Goal: Information Seeking & Learning: Learn about a topic

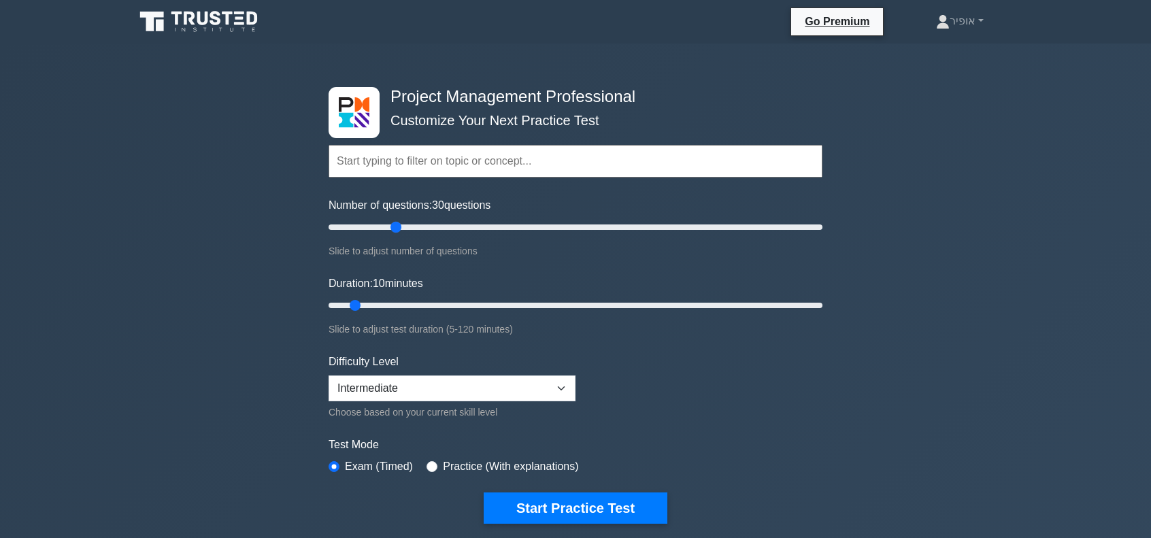
drag, startPoint x: 346, startPoint y: 224, endPoint x: 401, endPoint y: 226, distance: 55.8
type input "30"
click at [401, 226] on input "Number of questions: 30 questions" at bounding box center [576, 227] width 494 height 16
drag, startPoint x: 355, startPoint y: 301, endPoint x: 435, endPoint y: 299, distance: 79.6
type input "30"
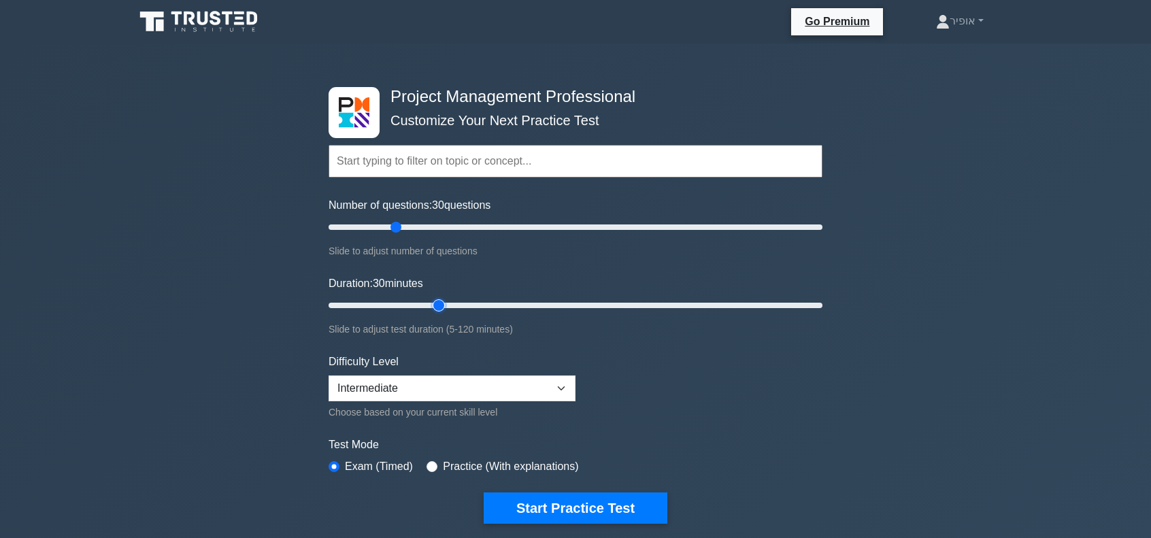
click at [435, 299] on input "Duration: 30 minutes" at bounding box center [576, 305] width 494 height 16
click at [618, 504] on button "Start Practice Test" at bounding box center [576, 507] width 184 height 31
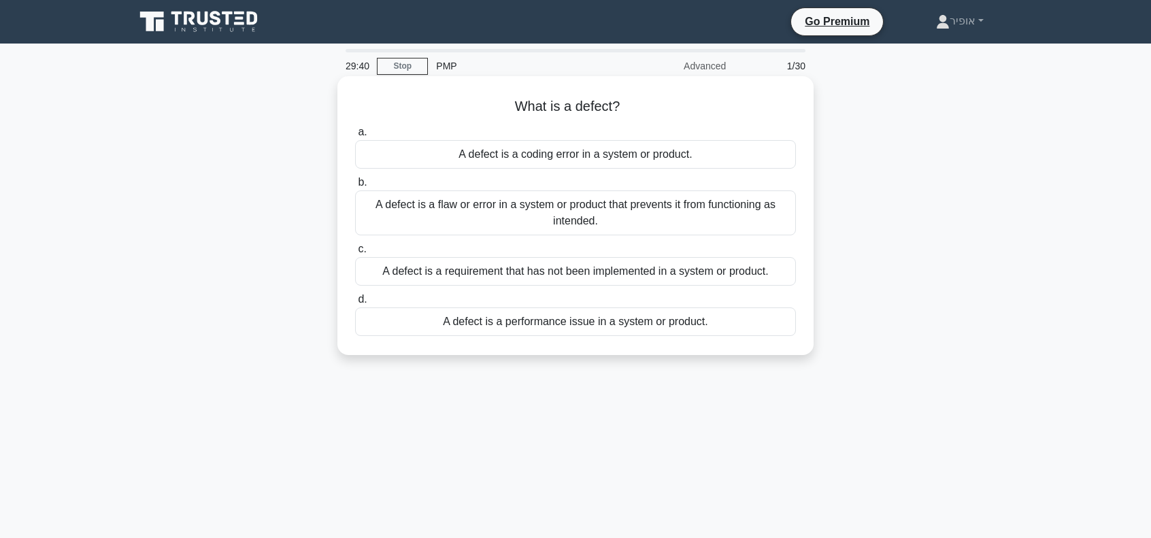
click at [524, 216] on div "A defect is a flaw or error in a system or product that prevents it from functi…" at bounding box center [575, 212] width 441 height 45
click at [355, 187] on input "b. A defect is a flaw or error in a system or product that prevents it from fun…" at bounding box center [355, 182] width 0 height 9
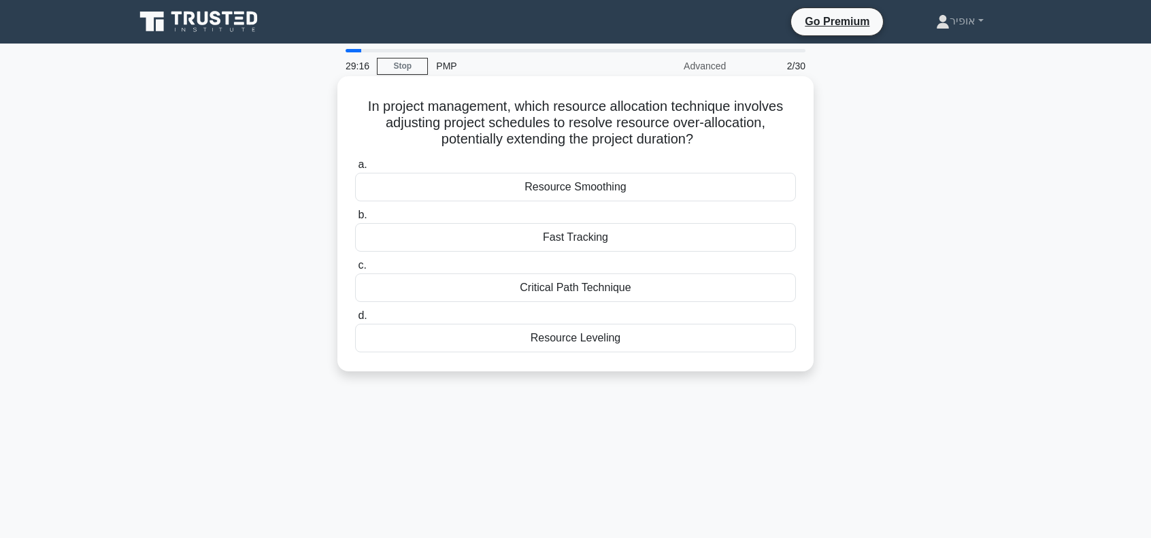
click at [546, 338] on div "Resource Leveling" at bounding box center [575, 338] width 441 height 29
click at [355, 320] on input "d. Resource Leveling" at bounding box center [355, 316] width 0 height 9
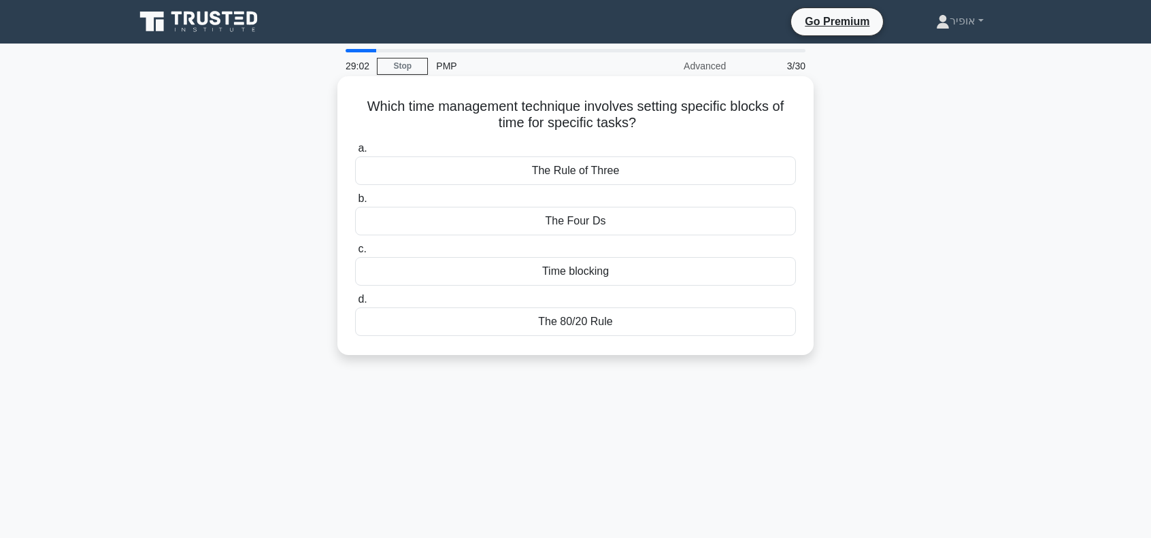
click at [537, 276] on div "Time blocking" at bounding box center [575, 271] width 441 height 29
click at [355, 254] on input "c. Time blocking" at bounding box center [355, 249] width 0 height 9
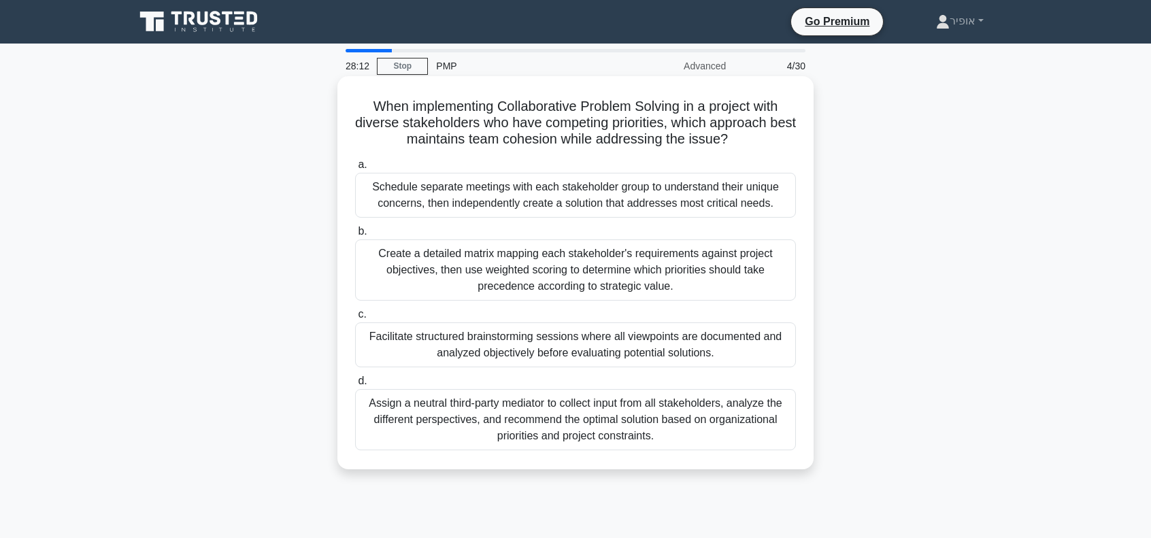
click at [475, 278] on div "Create a detailed matrix mapping each stakeholder's requirements against projec…" at bounding box center [575, 269] width 441 height 61
click at [355, 236] on input "b. Create a detailed matrix mapping each stakeholder's requirements against pro…" at bounding box center [355, 231] width 0 height 9
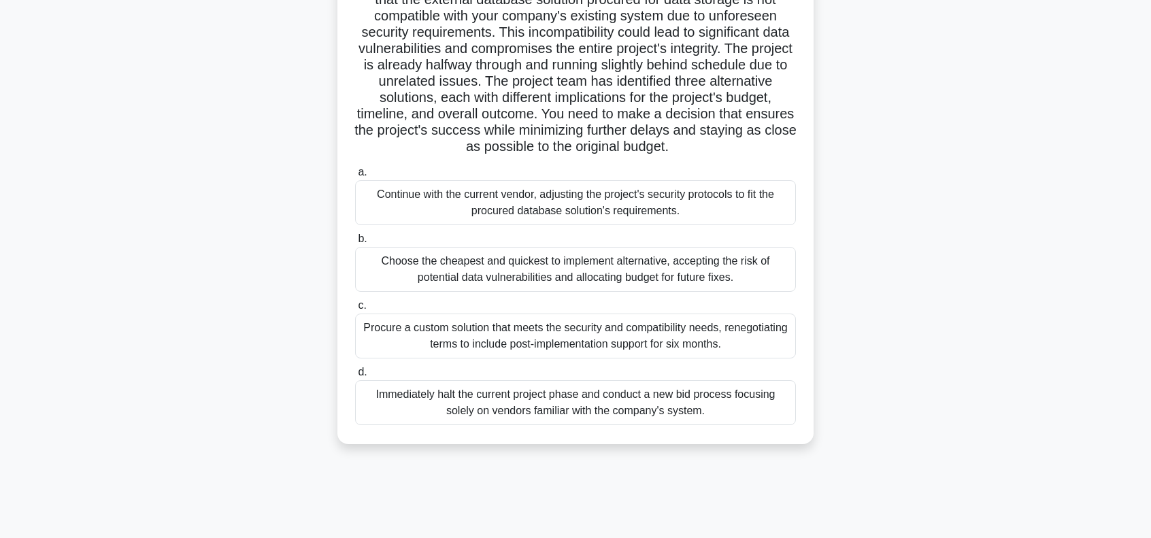
scroll to position [136, 0]
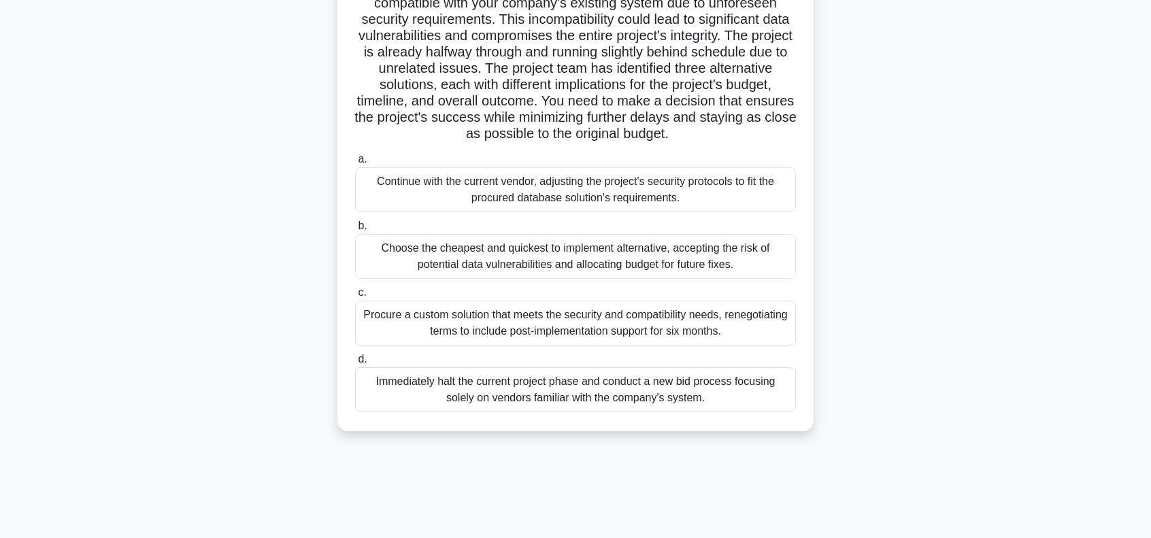
click at [558, 338] on div "Procure a custom solution that meets the security and compatibility needs, rene…" at bounding box center [575, 323] width 441 height 45
click at [355, 297] on input "c. Procure a custom solution that meets the security and compatibility needs, r…" at bounding box center [355, 292] width 0 height 9
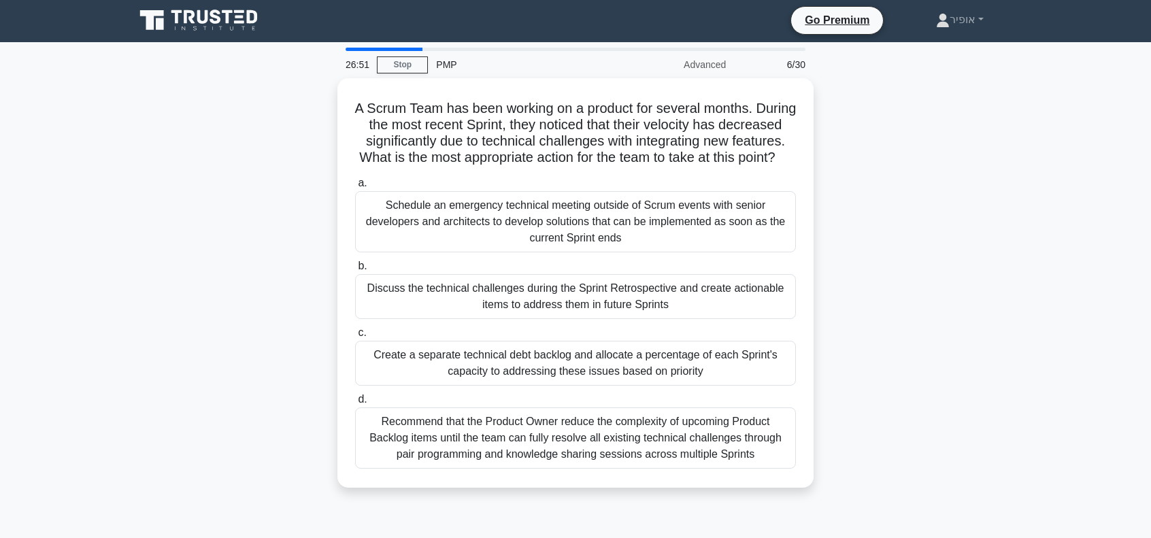
scroll to position [0, 0]
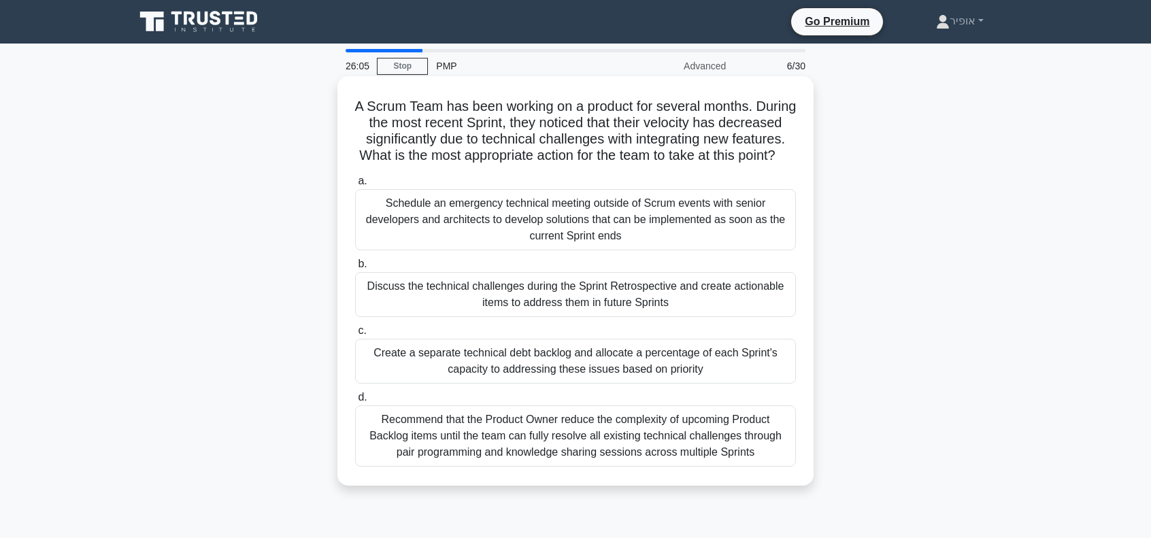
click at [453, 314] on div "Discuss the technical challenges during the Sprint Retrospective and create act…" at bounding box center [575, 294] width 441 height 45
click at [355, 269] on input "b. Discuss the technical challenges during the Sprint Retrospective and create …" at bounding box center [355, 264] width 0 height 9
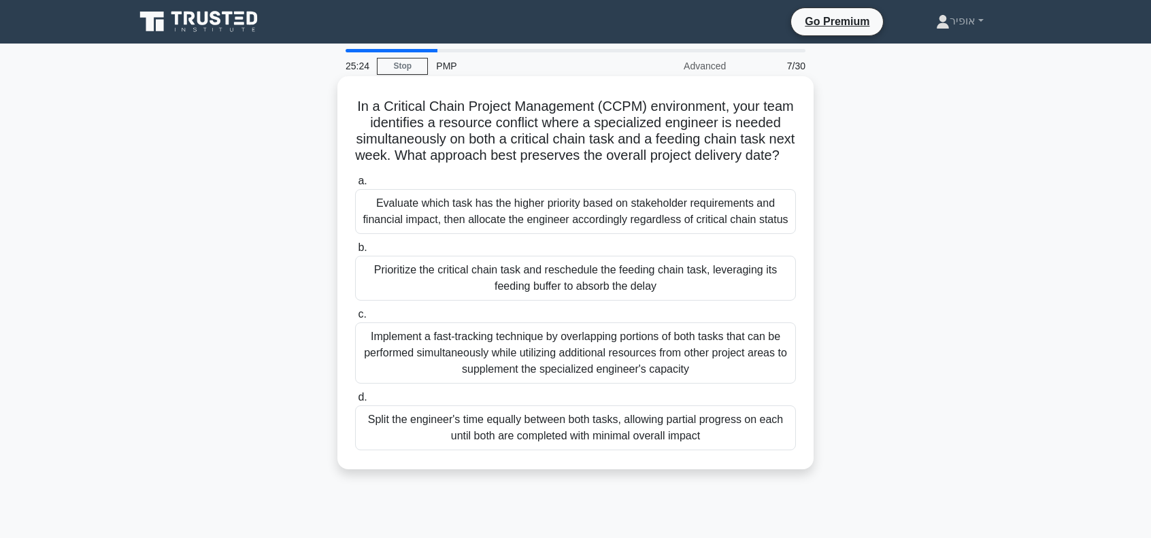
click at [450, 286] on div "Prioritize the critical chain task and reschedule the feeding chain task, lever…" at bounding box center [575, 278] width 441 height 45
click at [355, 252] on input "b. Prioritize the critical chain task and reschedule the feeding chain task, le…" at bounding box center [355, 248] width 0 height 9
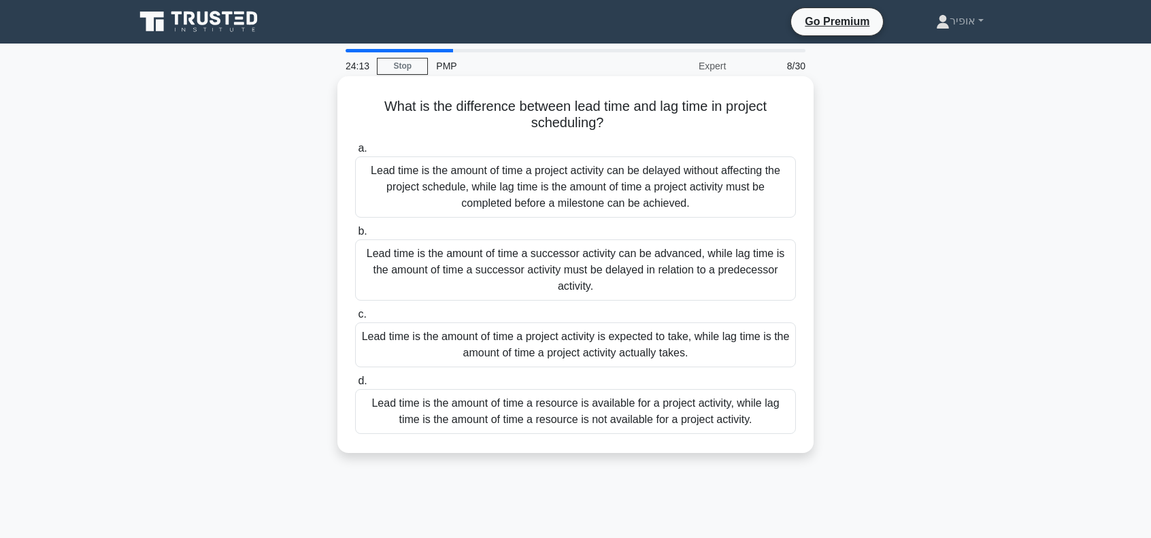
click at [516, 183] on div "Lead time is the amount of time a project activity can be delayed without affec…" at bounding box center [575, 186] width 441 height 61
click at [565, 186] on div "Lead time is the amount of time a project activity can be delayed without affec…" at bounding box center [575, 186] width 441 height 61
click at [355, 153] on input "a. Lead time is the amount of time a project activity can be delayed without af…" at bounding box center [355, 148] width 0 height 9
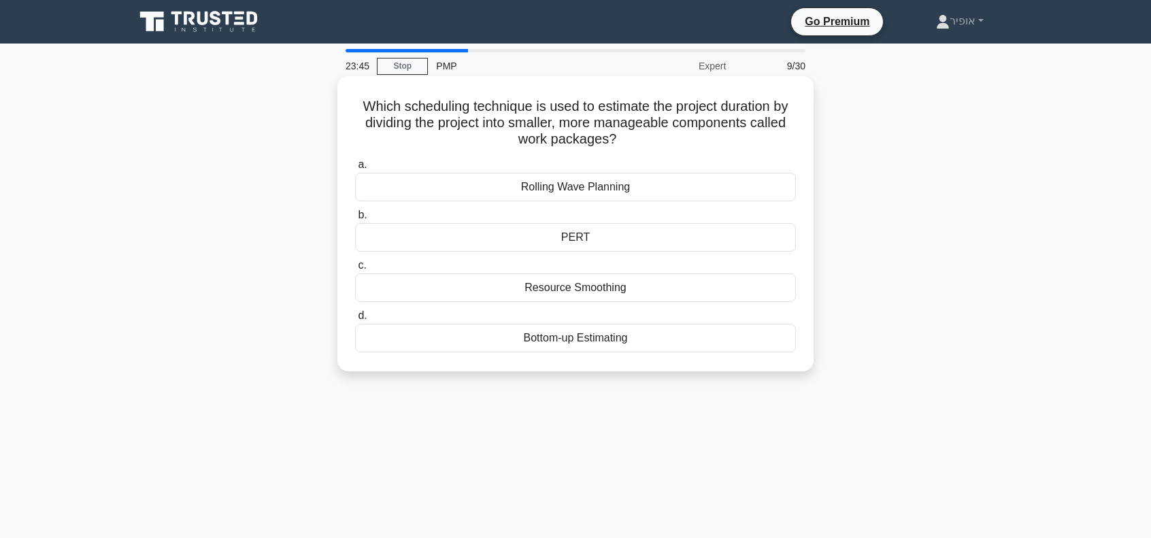
click at [510, 341] on div "Bottom-up Estimating" at bounding box center [575, 338] width 441 height 29
click at [355, 320] on input "d. Bottom-up Estimating" at bounding box center [355, 316] width 0 height 9
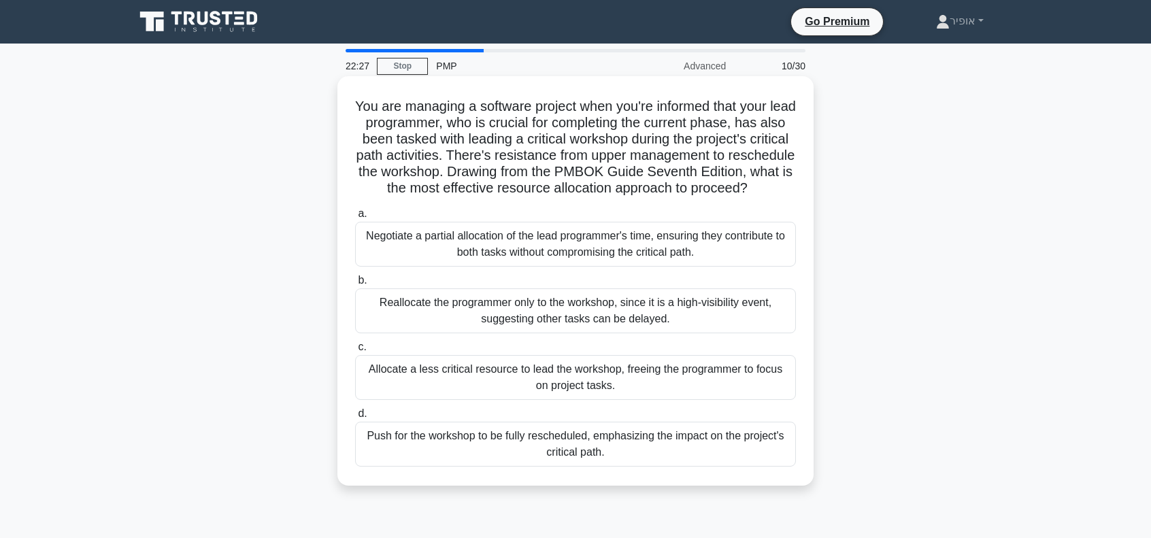
click at [454, 400] on div "Allocate a less critical resource to lead the workshop, freeing the programmer …" at bounding box center [575, 377] width 441 height 45
click at [355, 352] on input "c. Allocate a less critical resource to lead the workshop, freeing the programm…" at bounding box center [355, 347] width 0 height 9
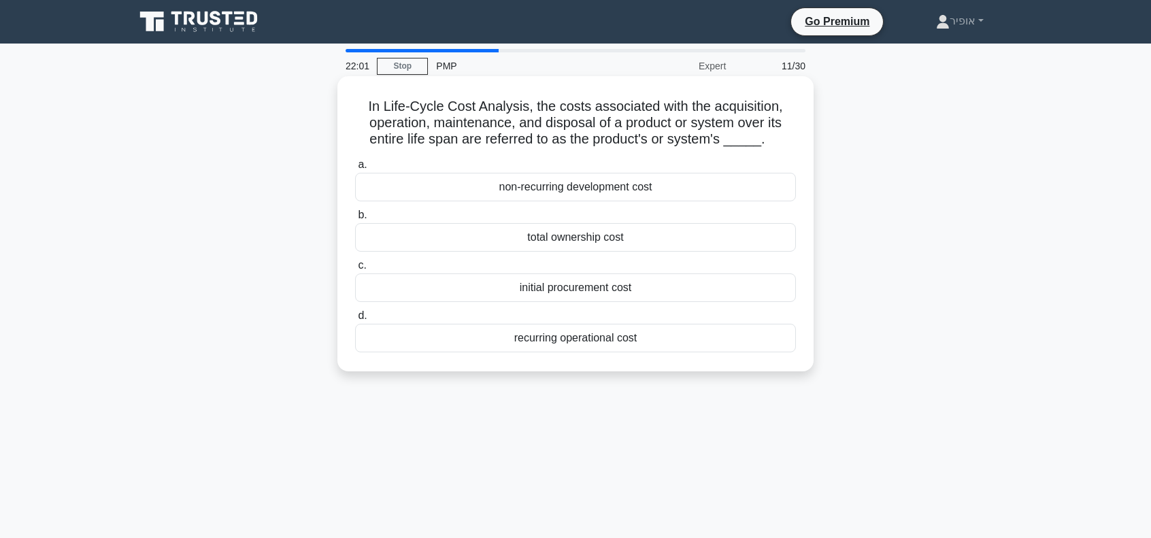
click at [561, 241] on div "total ownership cost" at bounding box center [575, 237] width 441 height 29
click at [355, 220] on input "b. total ownership cost" at bounding box center [355, 215] width 0 height 9
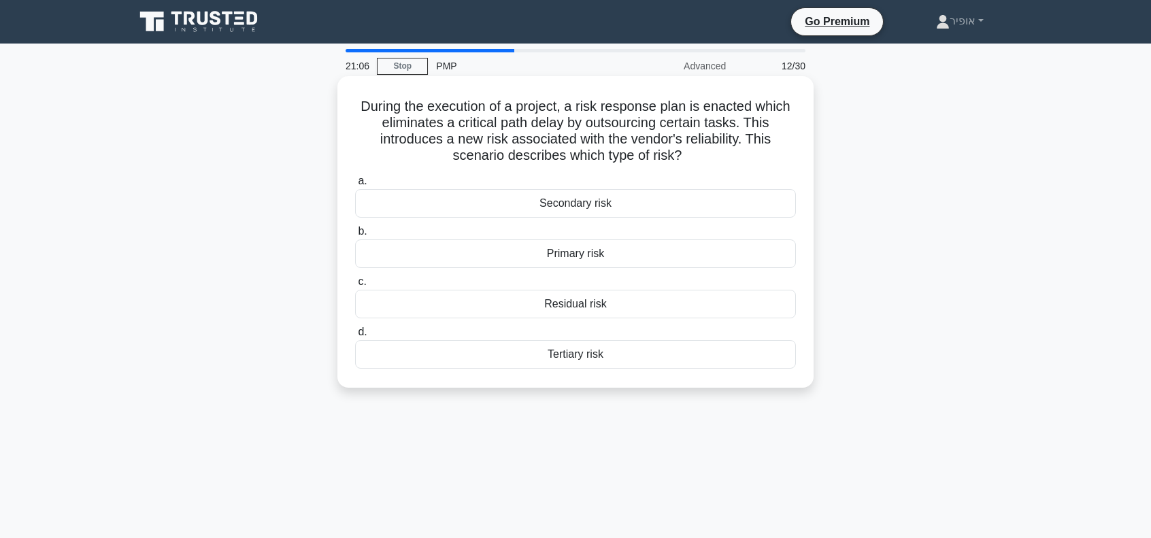
click at [526, 205] on div "Secondary risk" at bounding box center [575, 203] width 441 height 29
click at [355, 186] on input "a. Secondary risk" at bounding box center [355, 181] width 0 height 9
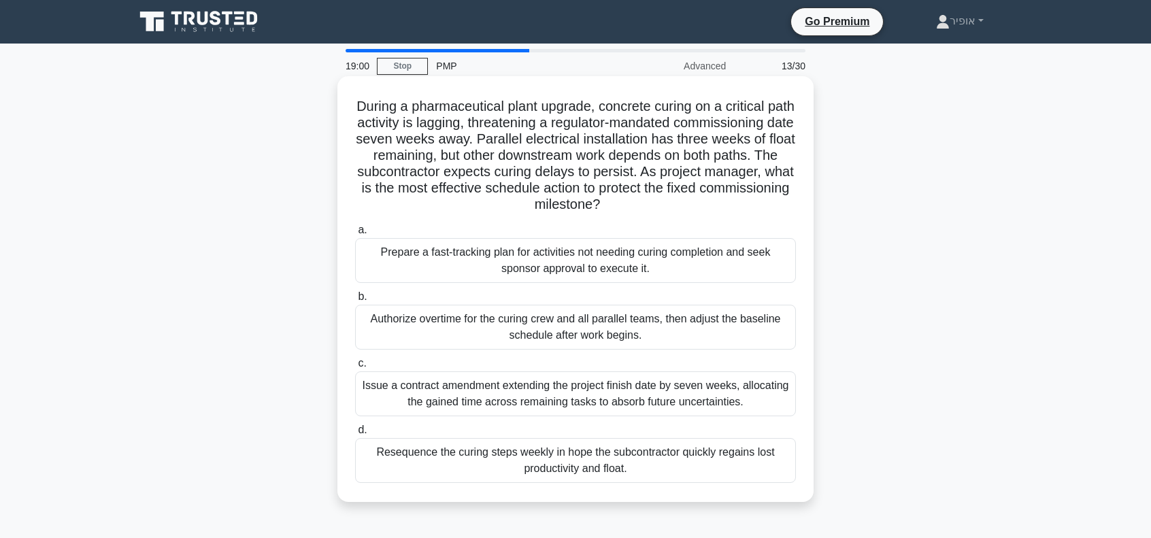
click at [482, 395] on div "Issue a contract amendment extending the project finish date by seven weeks, al…" at bounding box center [575, 393] width 441 height 45
click at [355, 368] on input "c. Issue a contract amendment extending the project finish date by seven weeks,…" at bounding box center [355, 363] width 0 height 9
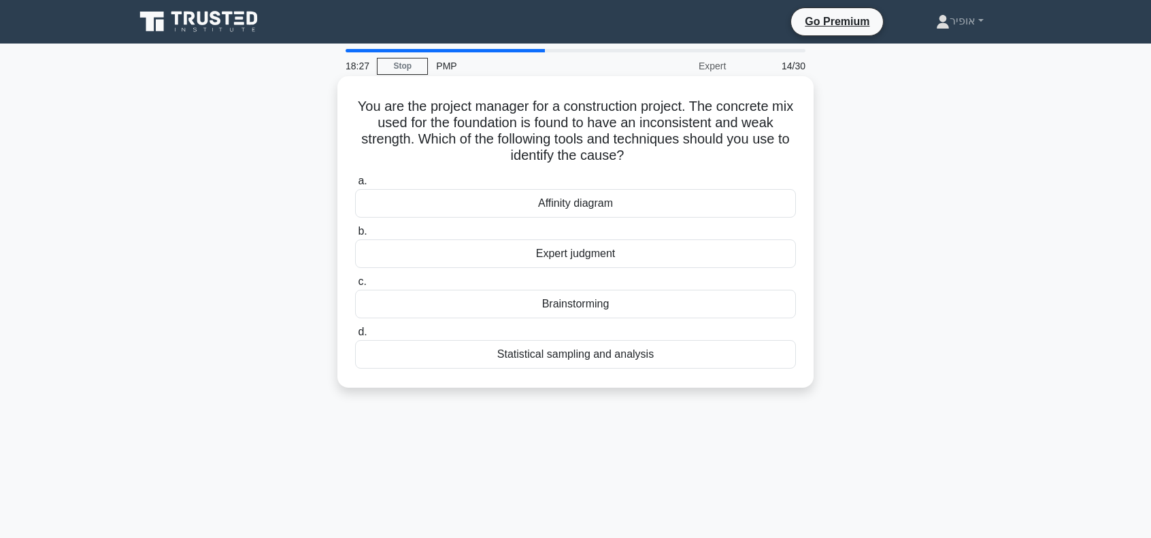
click at [532, 257] on div "Expert judgment" at bounding box center [575, 253] width 441 height 29
click at [355, 236] on input "b. Expert judgment" at bounding box center [355, 231] width 0 height 9
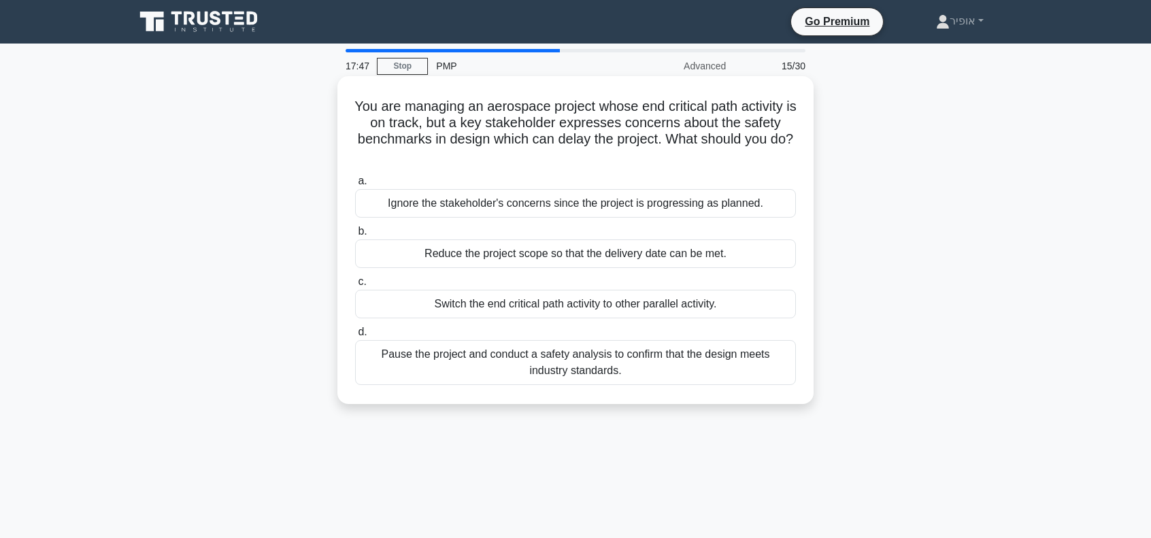
click at [423, 360] on div "Pause the project and conduct a safety analysis to confirm that the design meet…" at bounding box center [575, 362] width 441 height 45
click at [355, 337] on input "d. Pause the project and conduct a safety analysis to confirm that the design m…" at bounding box center [355, 332] width 0 height 9
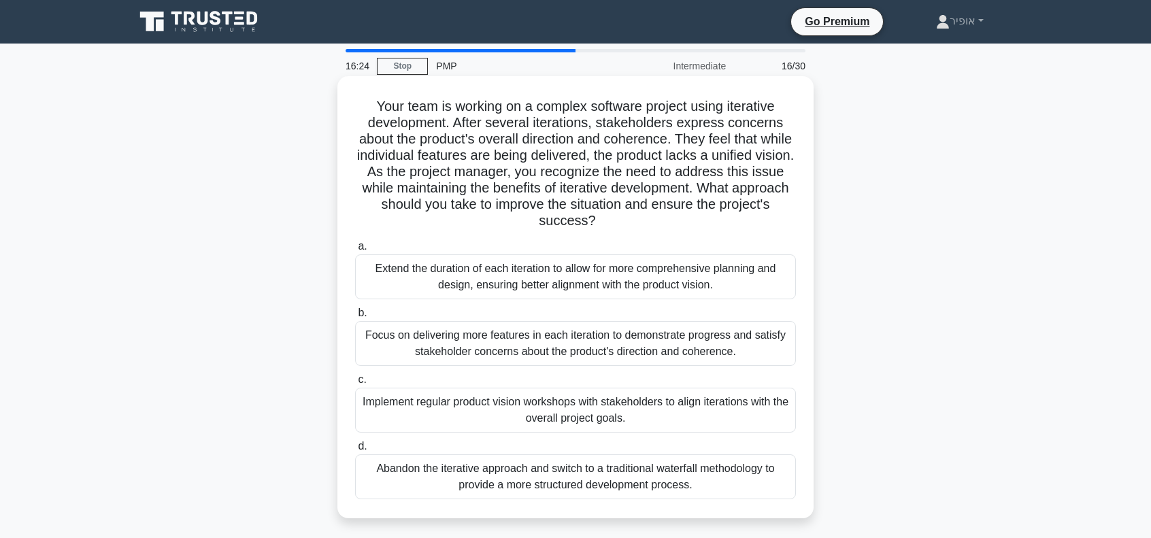
click at [509, 343] on div "Focus on delivering more features in each iteration to demonstrate progress and…" at bounding box center [575, 343] width 441 height 45
click at [355, 318] on input "b. Focus on delivering more features in each iteration to demonstrate progress …" at bounding box center [355, 313] width 0 height 9
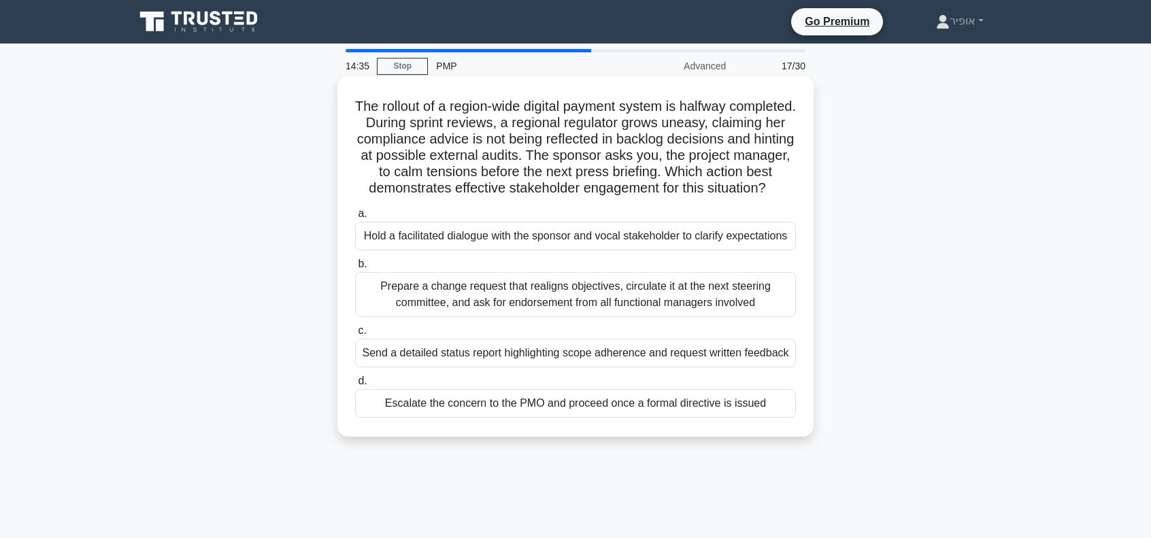
click at [424, 314] on div "Prepare a change request that realigns objectives, circulate it at the next ste…" at bounding box center [575, 294] width 441 height 45
click at [355, 269] on input "b. Prepare a change request that realigns objectives, circulate it at the next …" at bounding box center [355, 264] width 0 height 9
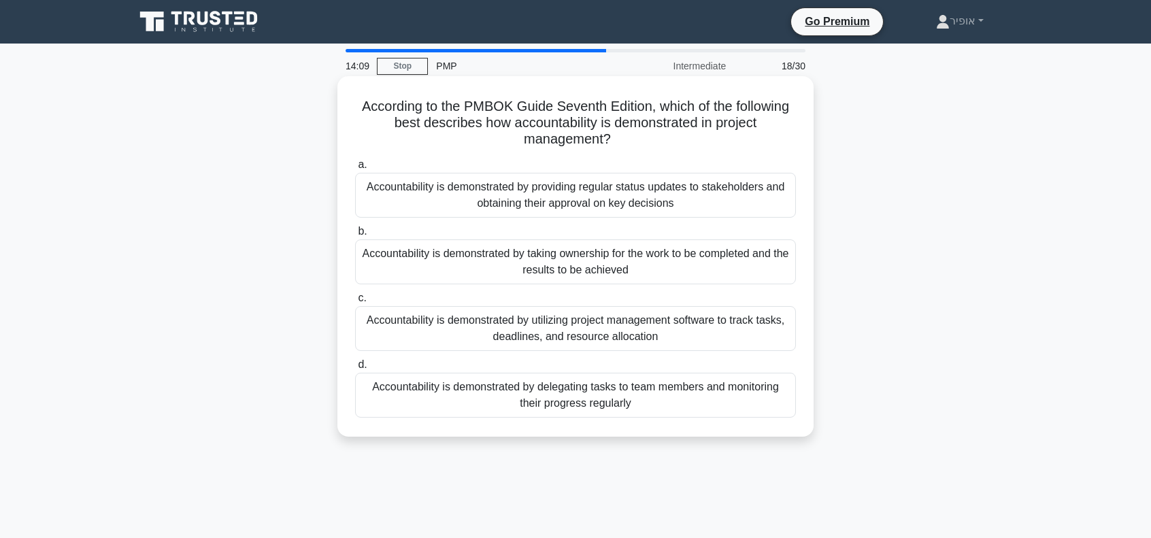
click at [481, 259] on div "Accountability is demonstrated by taking ownership for the work to be completed…" at bounding box center [575, 261] width 441 height 45
click at [355, 236] on input "b. Accountability is demonstrated by taking ownership for the work to be comple…" at bounding box center [355, 231] width 0 height 9
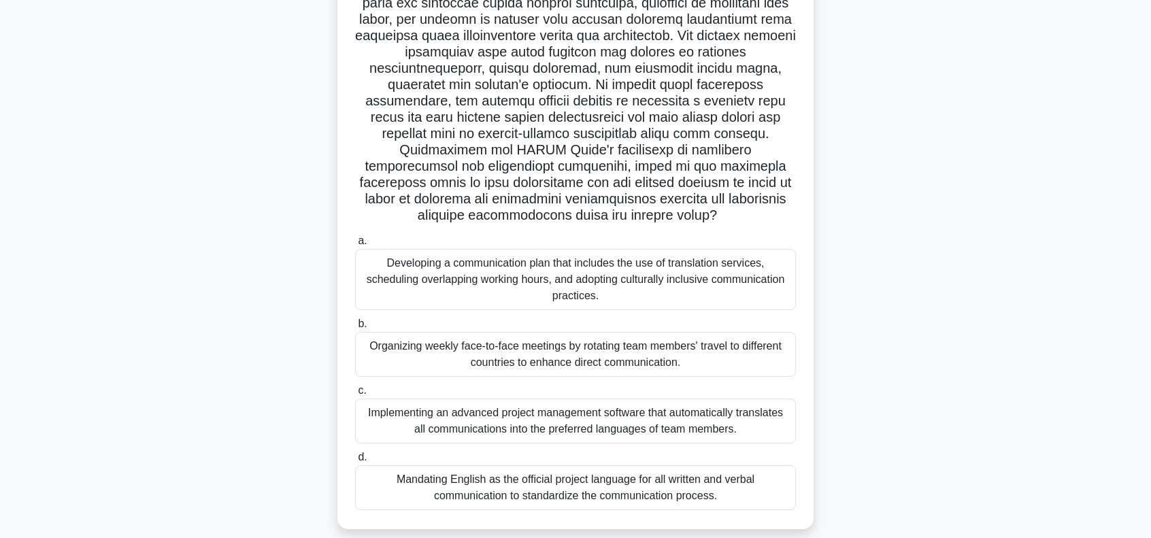
scroll to position [197, 0]
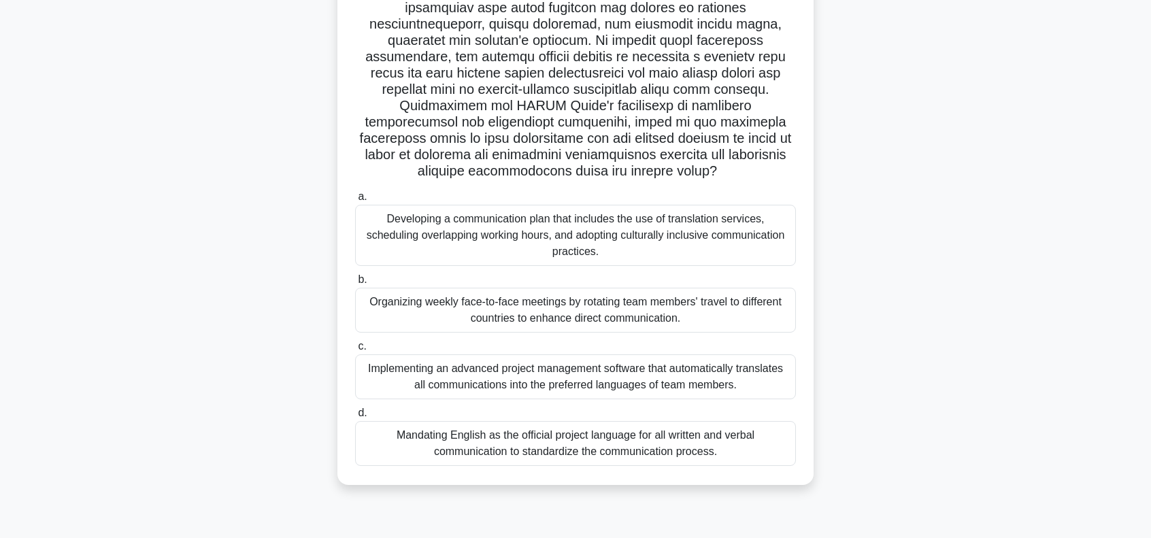
click at [469, 248] on div "Developing a communication plan that includes the use of translation services, …" at bounding box center [575, 235] width 441 height 61
click at [355, 201] on input "a. Developing a communication plan that includes the use of translation service…" at bounding box center [355, 196] width 0 height 9
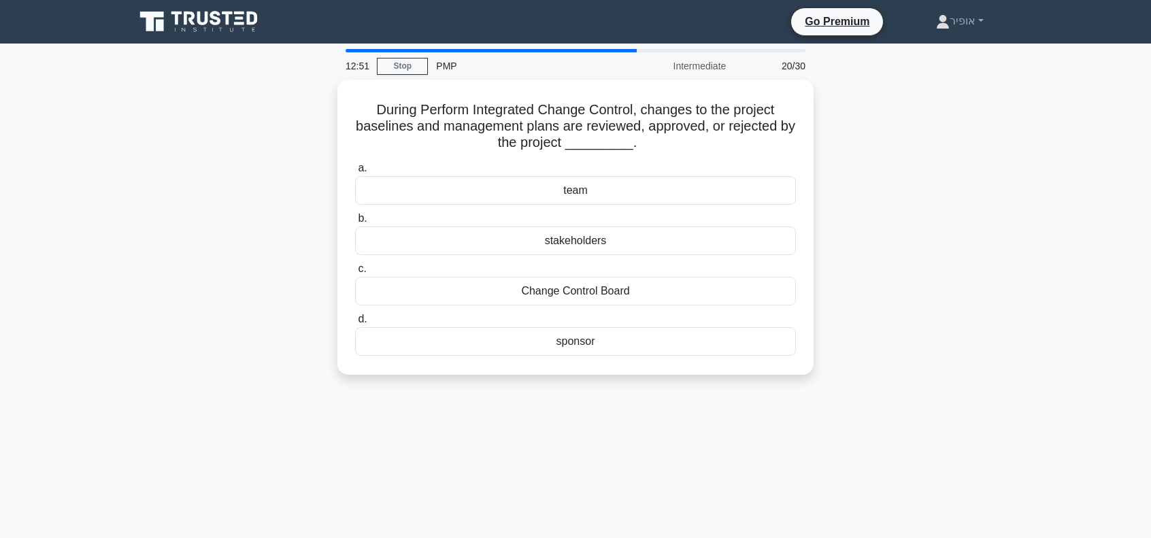
scroll to position [0, 0]
click at [528, 288] on div "Change Control Board" at bounding box center [575, 287] width 441 height 29
click at [355, 270] on input "c. Change Control Board" at bounding box center [355, 265] width 0 height 9
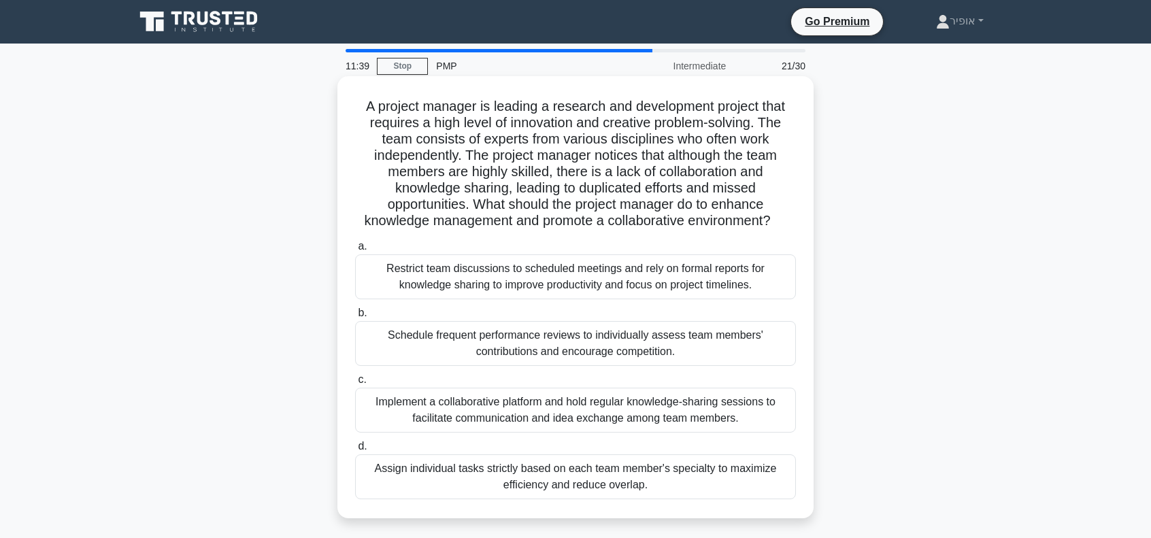
scroll to position [68, 0]
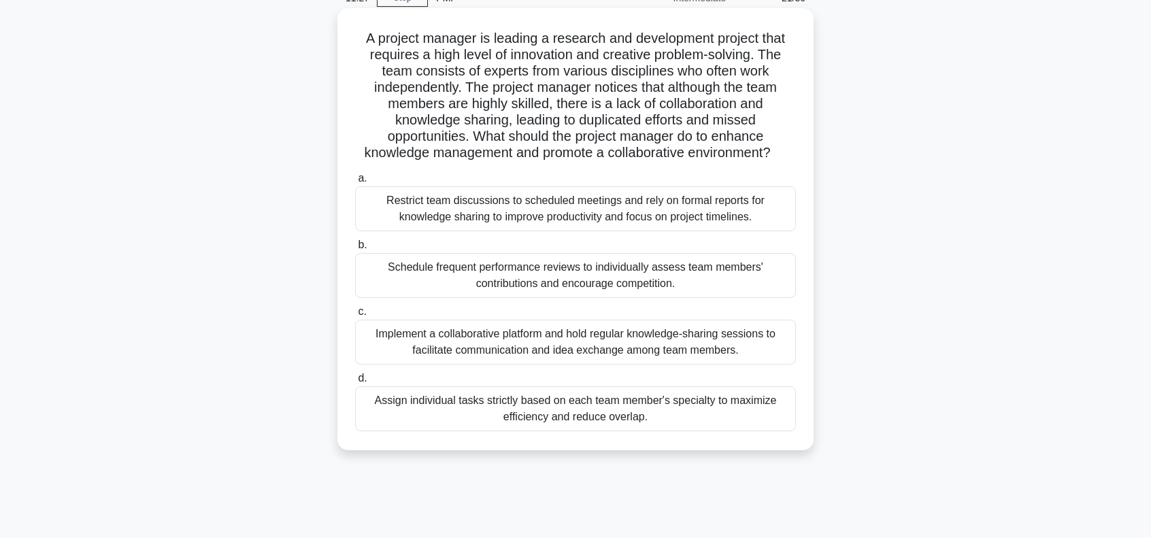
click at [516, 336] on div "Implement a collaborative platform and hold regular knowledge-sharing sessions …" at bounding box center [575, 342] width 441 height 45
click at [355, 316] on input "c. Implement a collaborative platform and hold regular knowledge-sharing sessio…" at bounding box center [355, 311] width 0 height 9
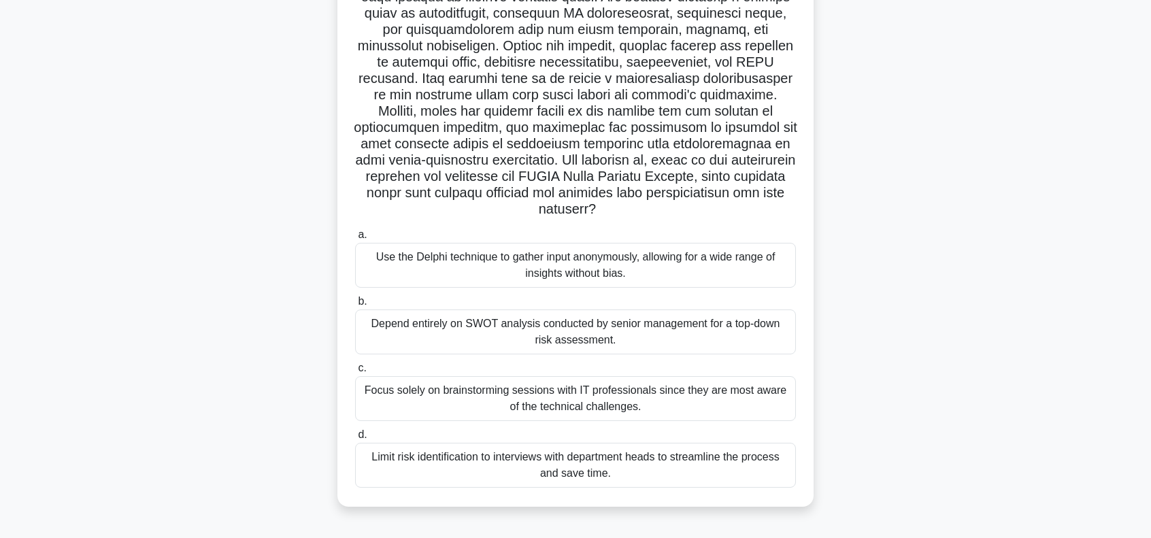
scroll to position [197, 0]
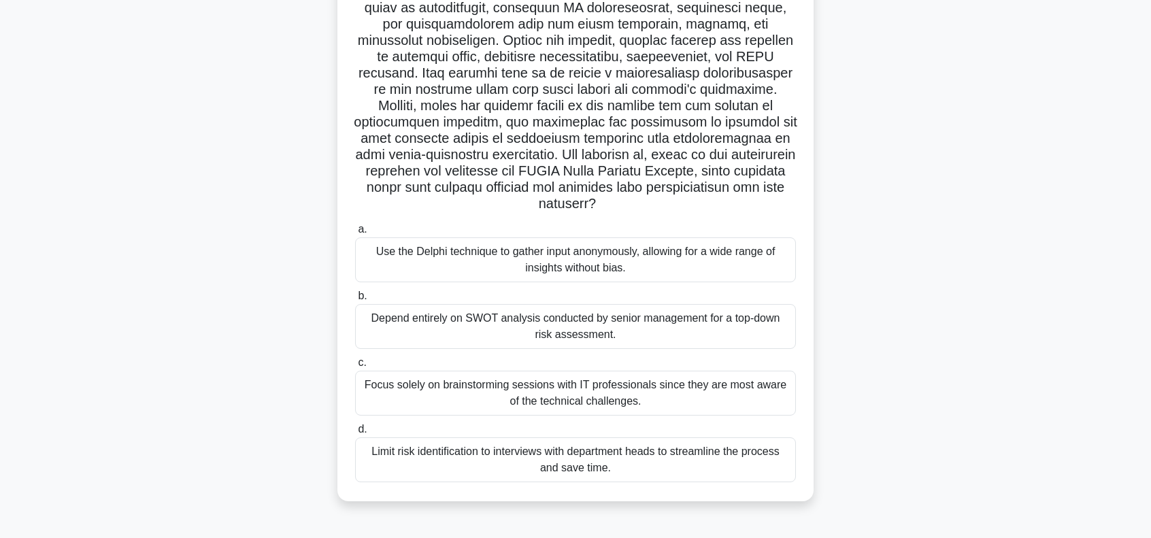
click at [472, 258] on div "Use the Delphi technique to gather input anonymously, allowing for a wide range…" at bounding box center [575, 259] width 441 height 45
click at [355, 234] on input "a. Use the Delphi technique to gather input anonymously, allowing for a wide ra…" at bounding box center [355, 229] width 0 height 9
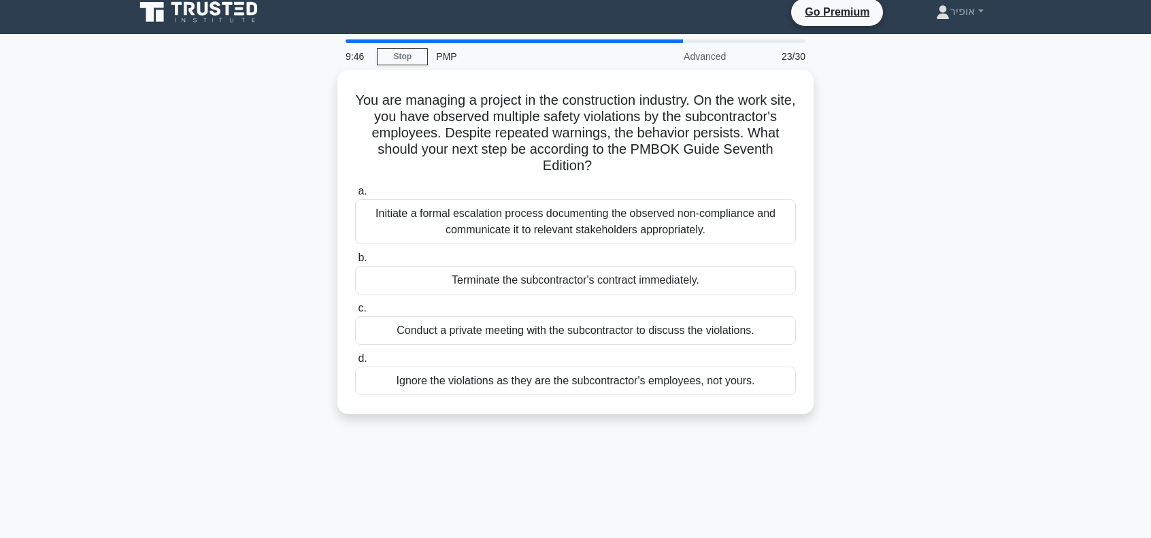
scroll to position [0, 0]
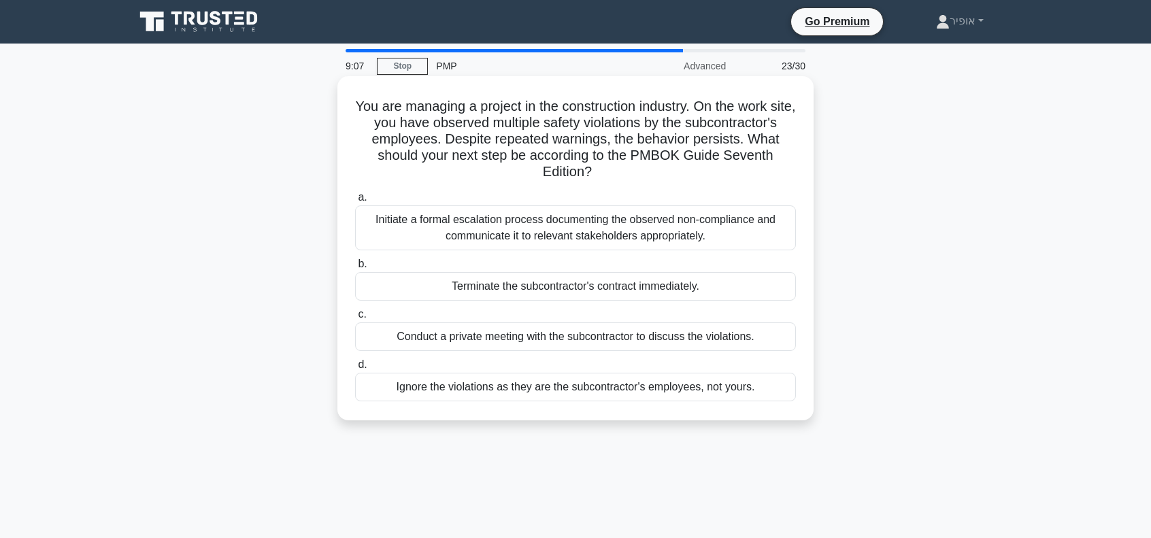
click at [501, 233] on div "Initiate a formal escalation process documenting the observed non-compliance an…" at bounding box center [575, 227] width 441 height 45
click at [355, 202] on input "a. Initiate a formal escalation process documenting the observed non-compliance…" at bounding box center [355, 197] width 0 height 9
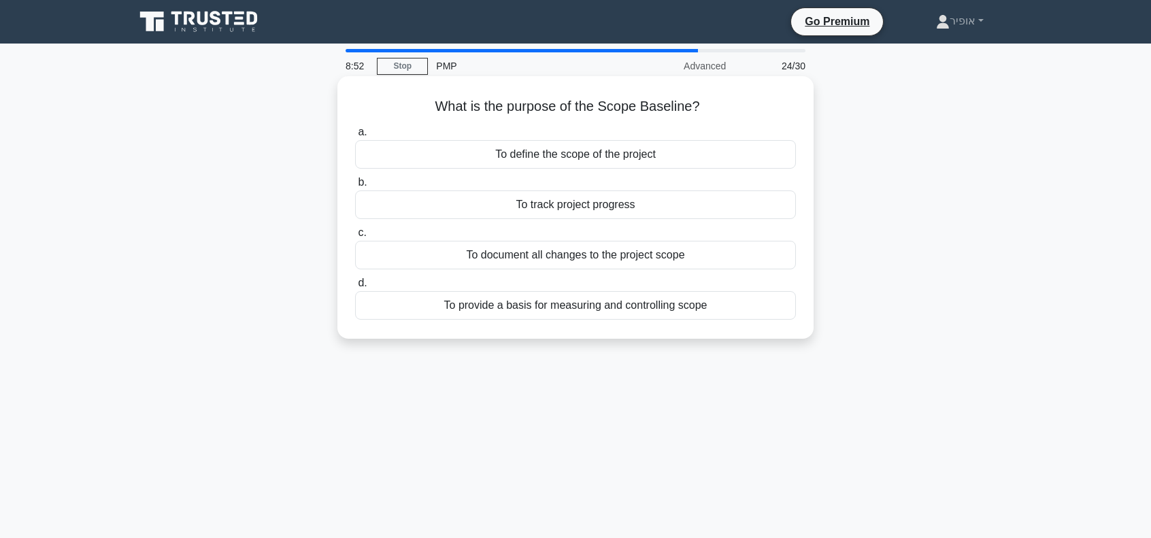
click at [515, 158] on div "To define the scope of the project" at bounding box center [575, 154] width 441 height 29
click at [355, 137] on input "a. To define the scope of the project" at bounding box center [355, 132] width 0 height 9
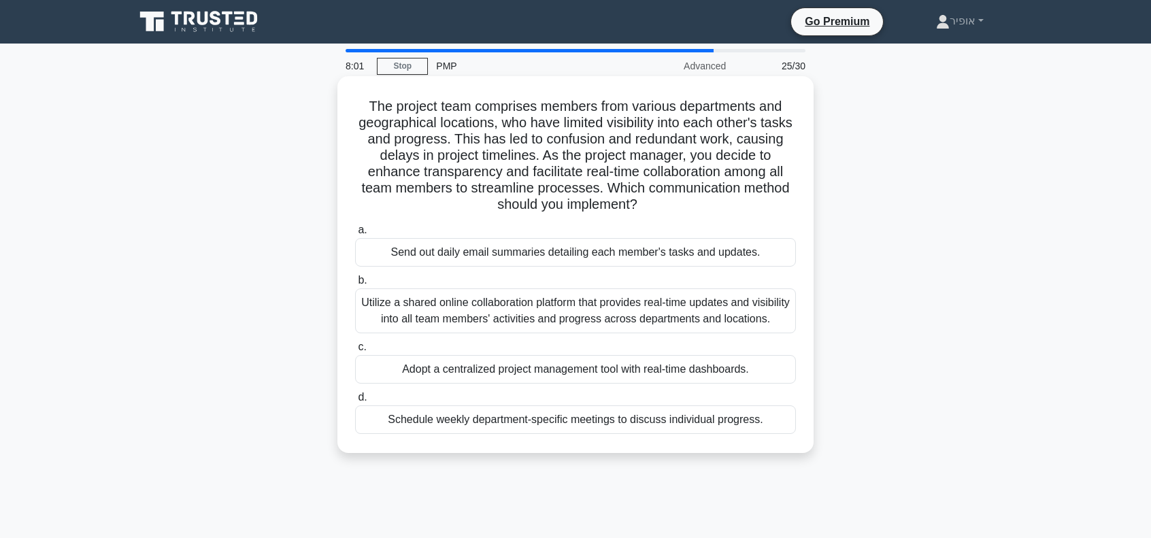
click at [475, 307] on div "Utilize a shared online collaboration platform that provides real-time updates …" at bounding box center [575, 310] width 441 height 45
click at [355, 285] on input "b. Utilize a shared online collaboration platform that provides real-time updat…" at bounding box center [355, 280] width 0 height 9
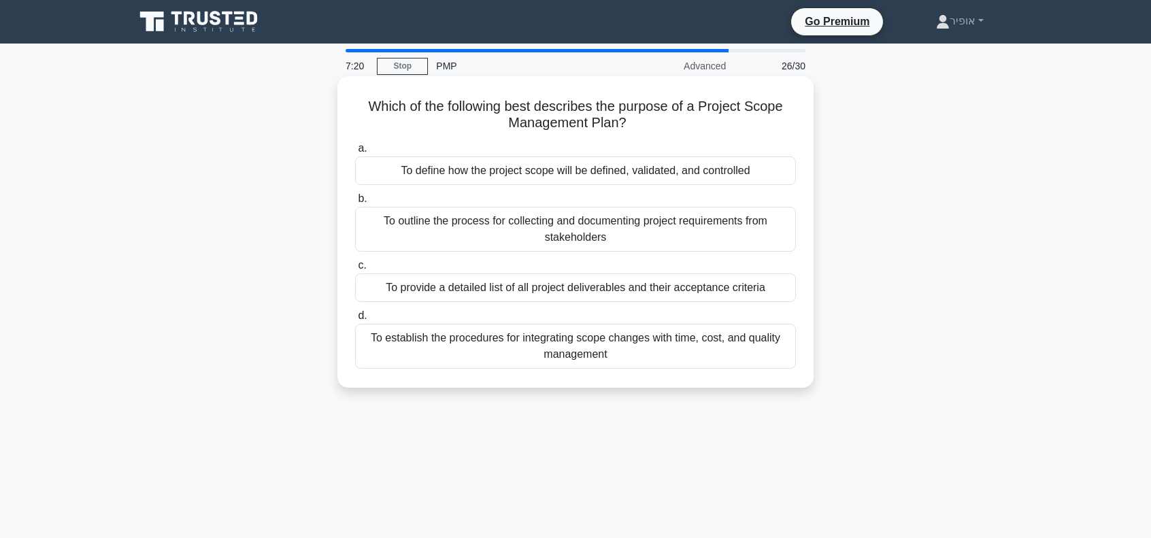
click at [620, 173] on div "To define how the project scope will be defined, validated, and controlled" at bounding box center [575, 170] width 441 height 29
click at [355, 153] on input "a. To define how the project scope will be defined, validated, and controlled" at bounding box center [355, 148] width 0 height 9
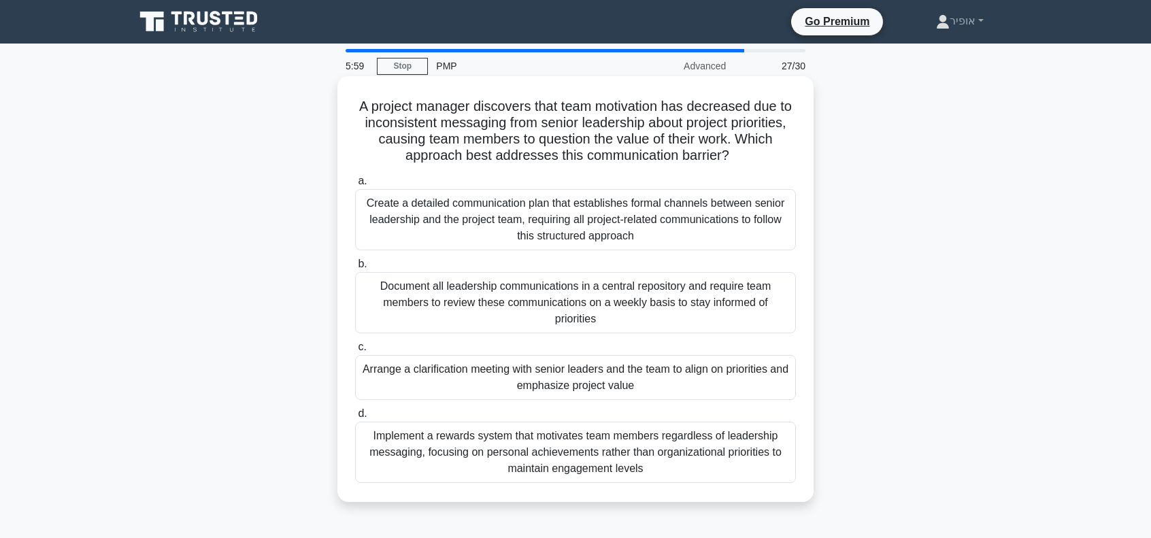
click at [484, 218] on div "Create a detailed communication plan that establishes formal channels between s…" at bounding box center [575, 219] width 441 height 61
click at [355, 186] on input "a. Create a detailed communication plan that establishes formal channels betwee…" at bounding box center [355, 181] width 0 height 9
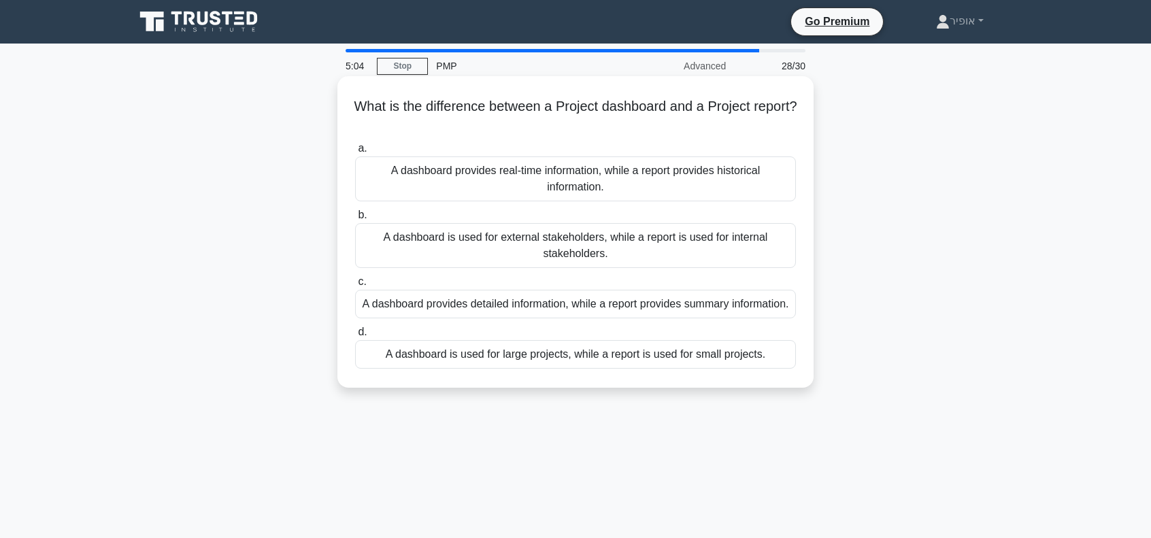
click at [460, 177] on div "A dashboard provides real-time information, while a report provides historical …" at bounding box center [575, 178] width 441 height 45
click at [355, 153] on input "a. A dashboard provides real-time information, while a report provides historic…" at bounding box center [355, 148] width 0 height 9
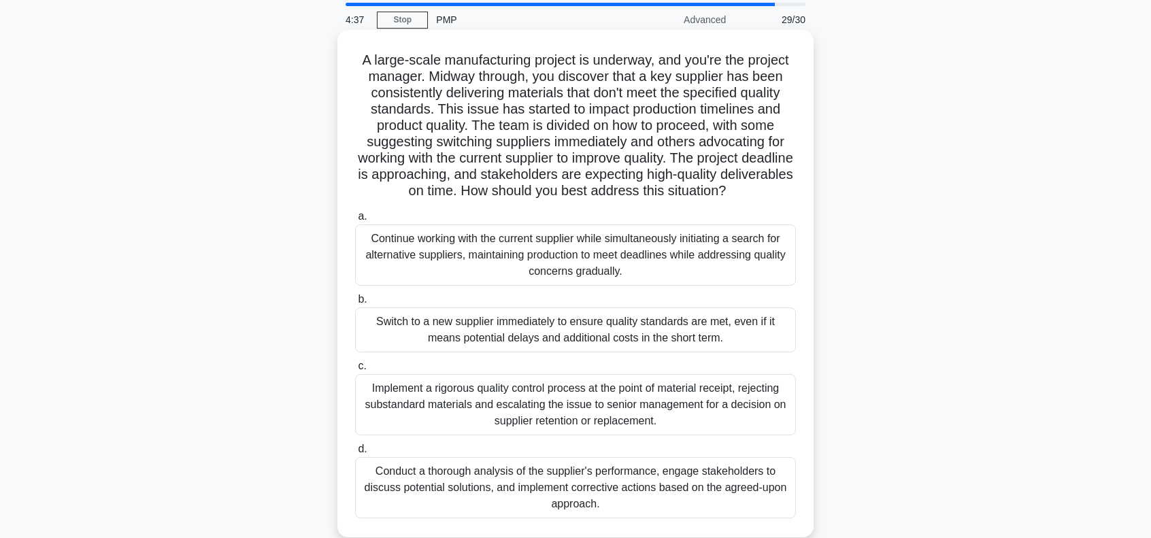
scroll to position [68, 0]
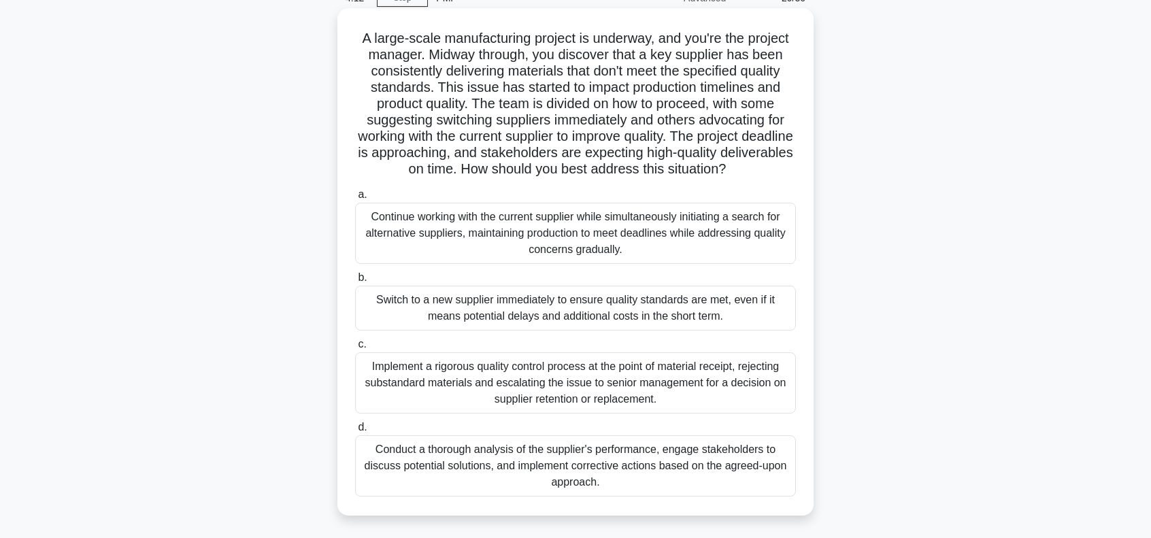
click at [482, 458] on div "Conduct a thorough analysis of the supplier's performance, engage stakeholders …" at bounding box center [575, 465] width 441 height 61
click at [355, 432] on input "d. Conduct a thorough analysis of the supplier's performance, engage stakeholde…" at bounding box center [355, 427] width 0 height 9
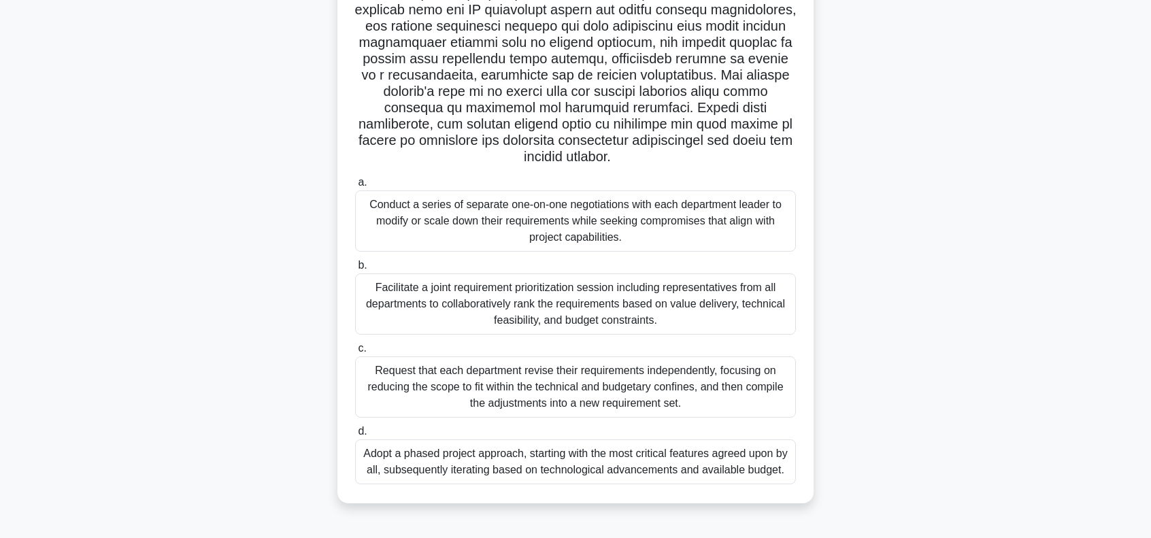
scroll to position [197, 0]
click at [604, 298] on div "Facilitate a joint requirement prioritization session including representatives…" at bounding box center [575, 301] width 441 height 61
click at [355, 268] on input "b. Facilitate a joint requirement prioritization session including representati…" at bounding box center [355, 263] width 0 height 9
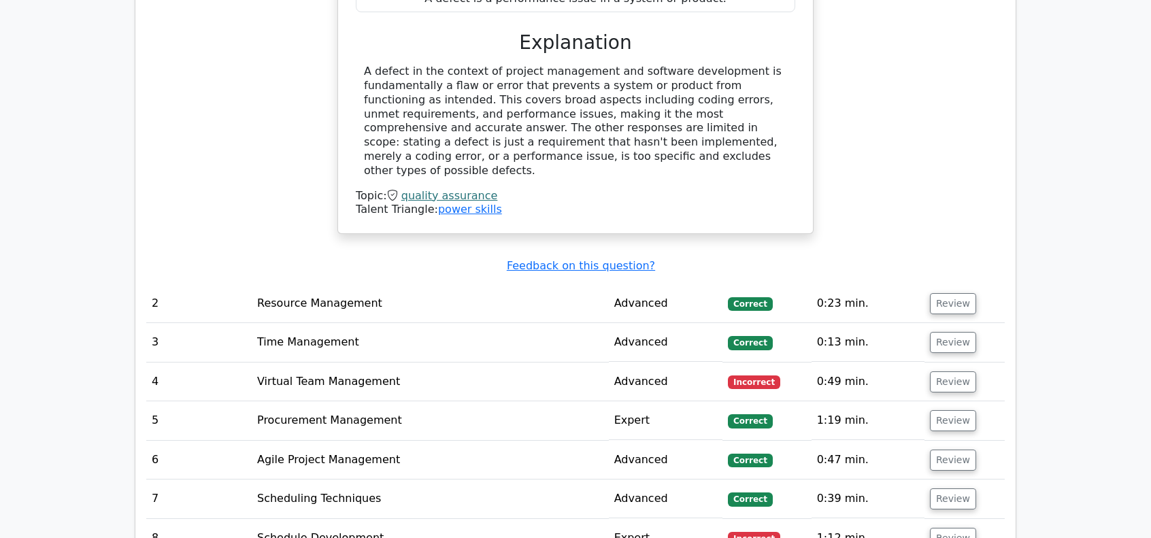
scroll to position [1973, 0]
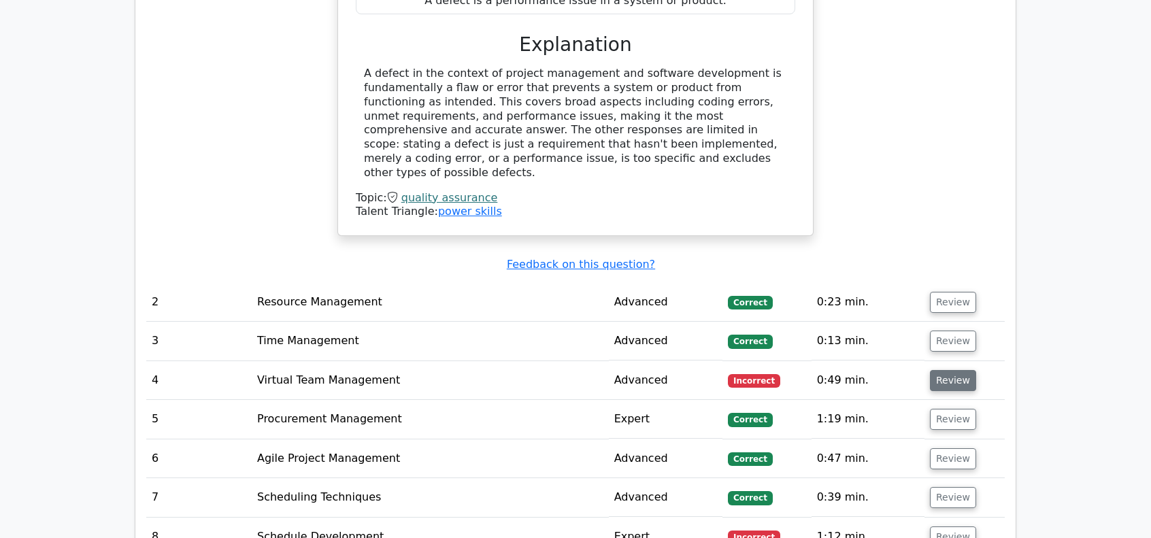
click at [948, 370] on button "Review" at bounding box center [953, 380] width 46 height 21
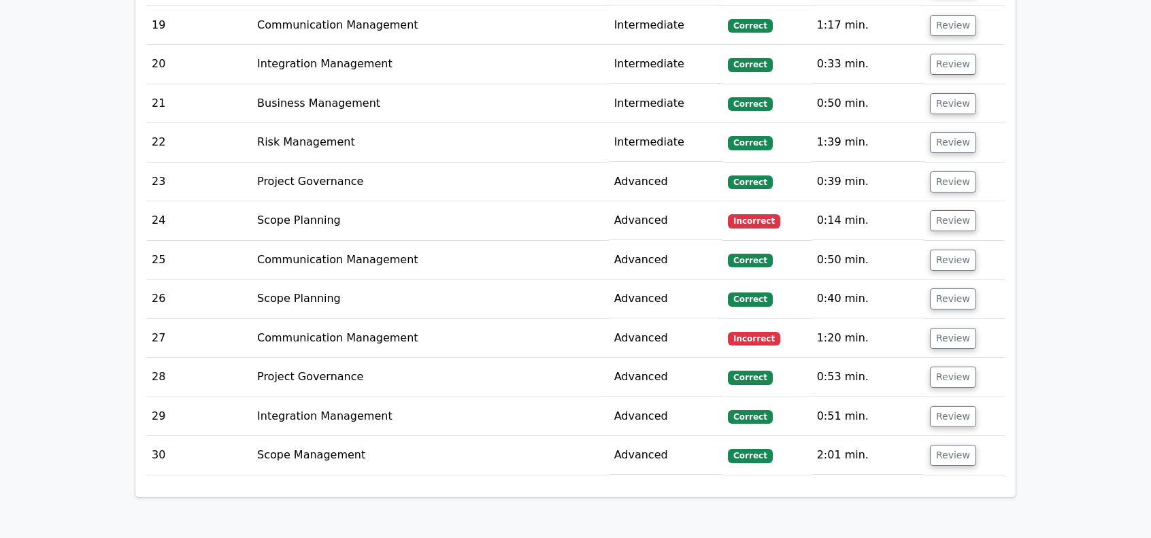
scroll to position [3741, 0]
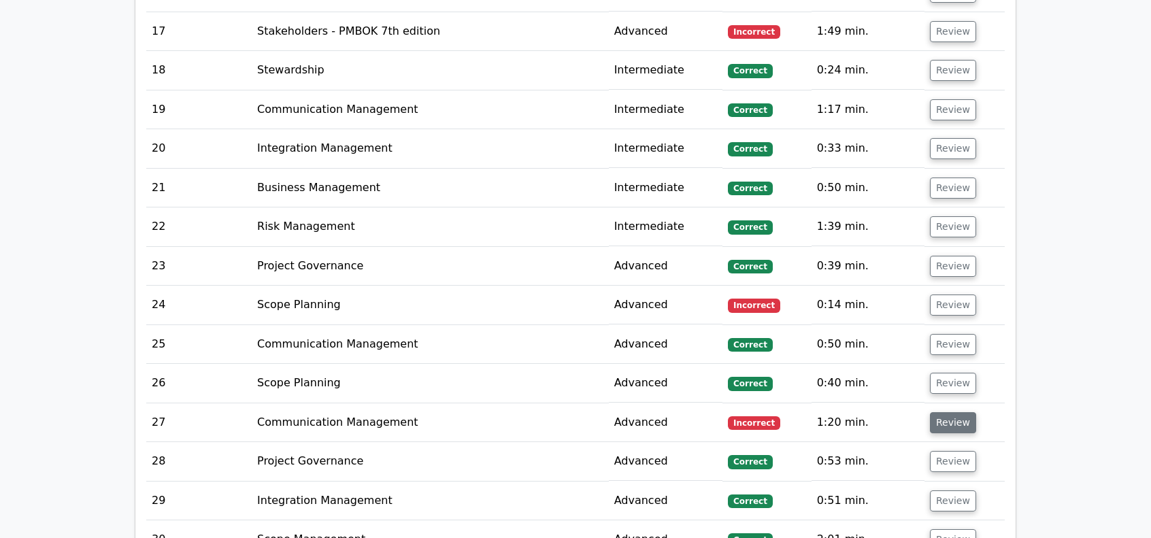
click at [951, 412] on button "Review" at bounding box center [953, 422] width 46 height 21
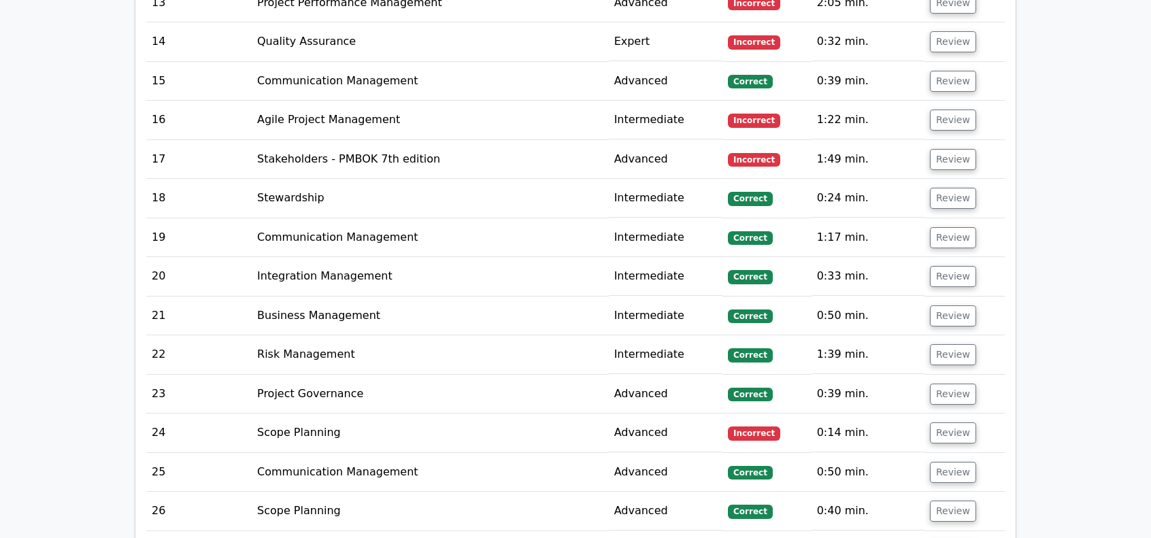
scroll to position [3605, 0]
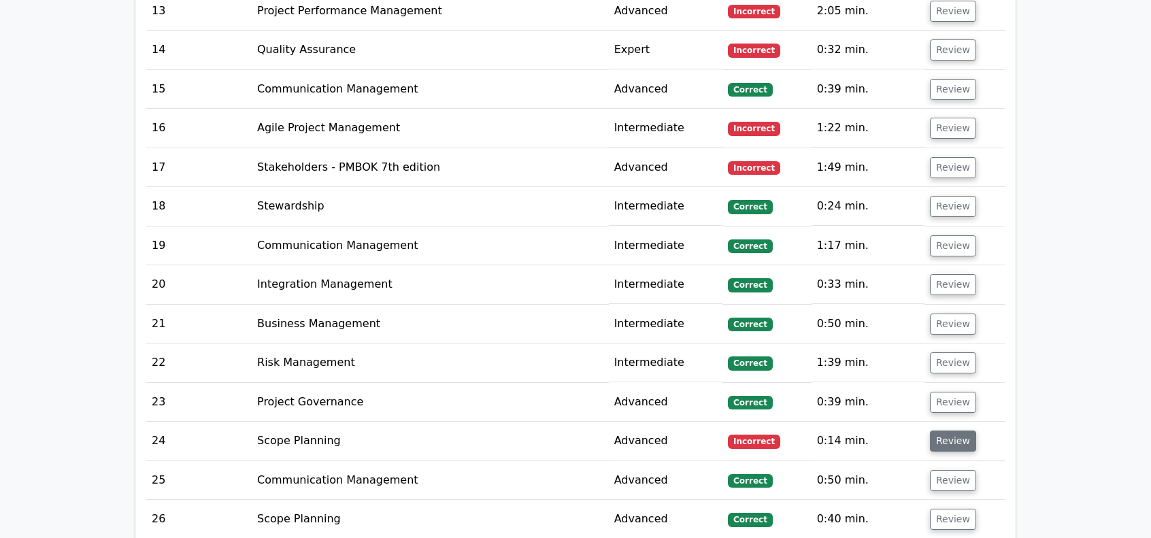
click at [949, 431] on button "Review" at bounding box center [953, 441] width 46 height 21
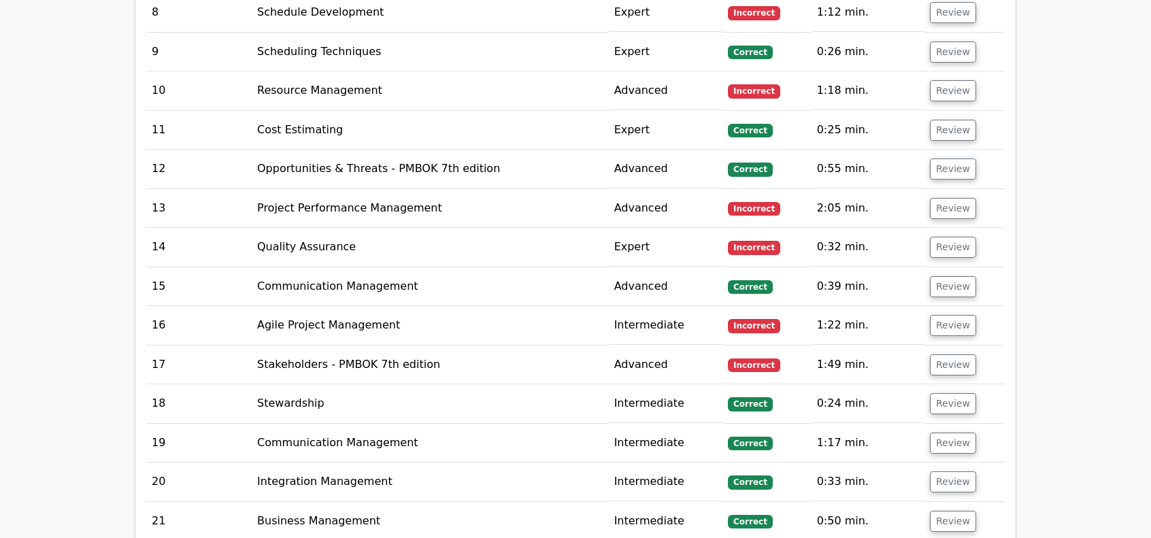
scroll to position [3401, 0]
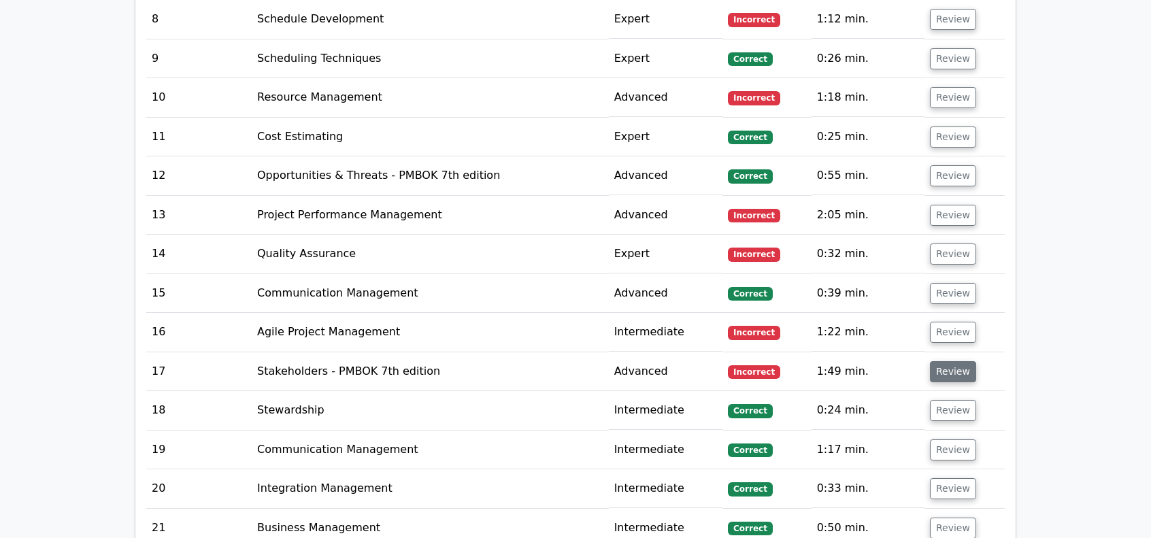
click at [950, 361] on button "Review" at bounding box center [953, 371] width 46 height 21
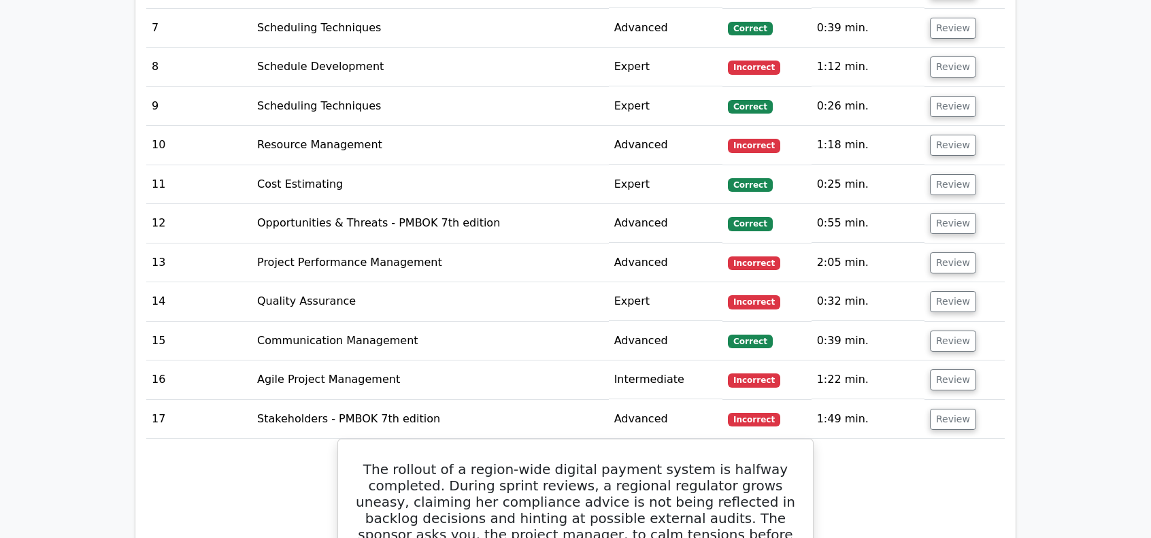
scroll to position [3333, 0]
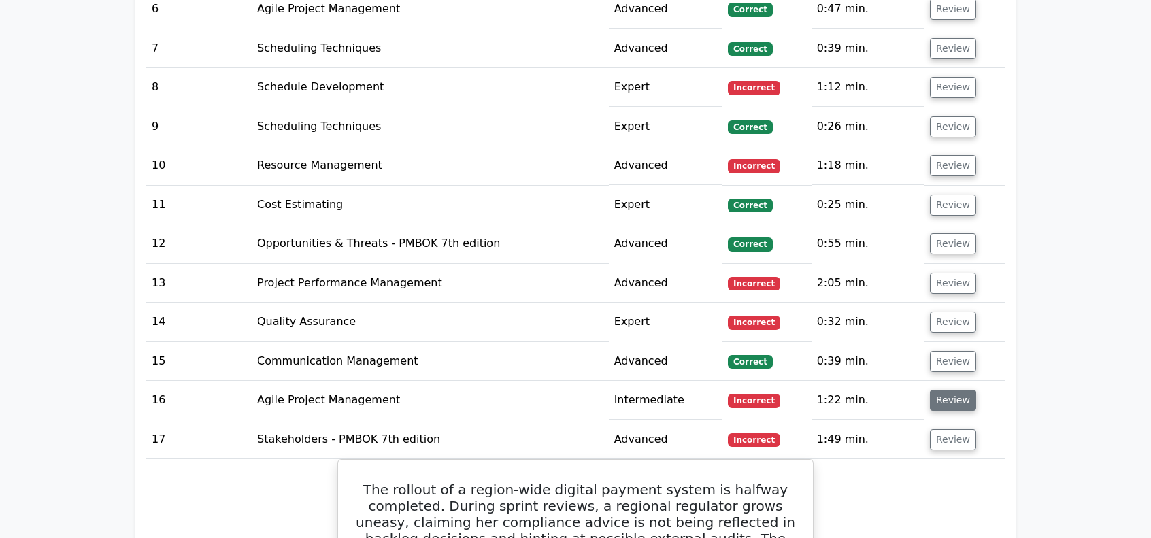
click at [941, 390] on button "Review" at bounding box center [953, 400] width 46 height 21
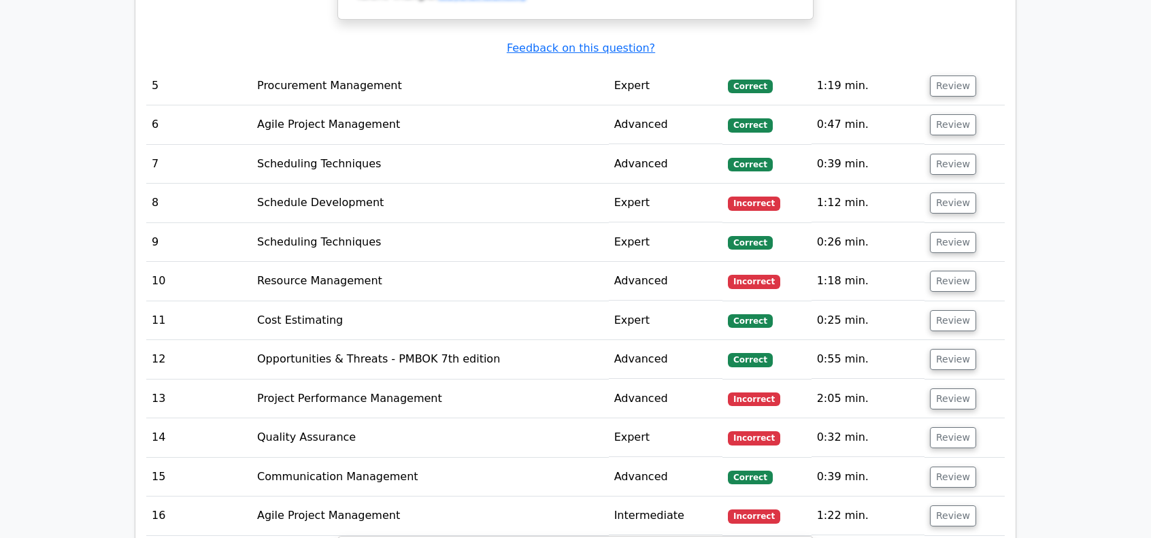
scroll to position [3197, 0]
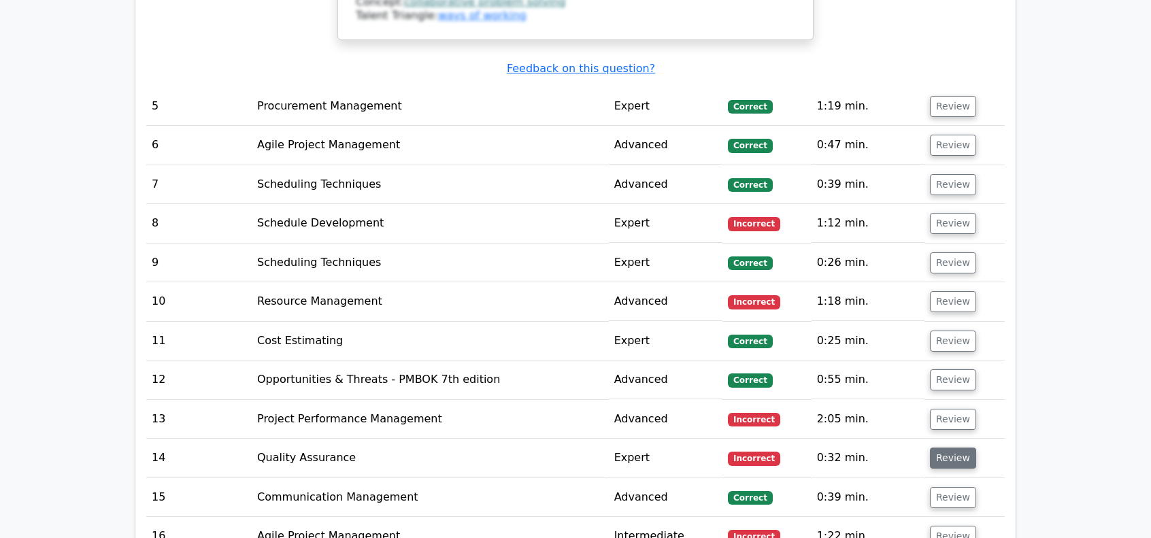
click at [935, 448] on button "Review" at bounding box center [953, 458] width 46 height 21
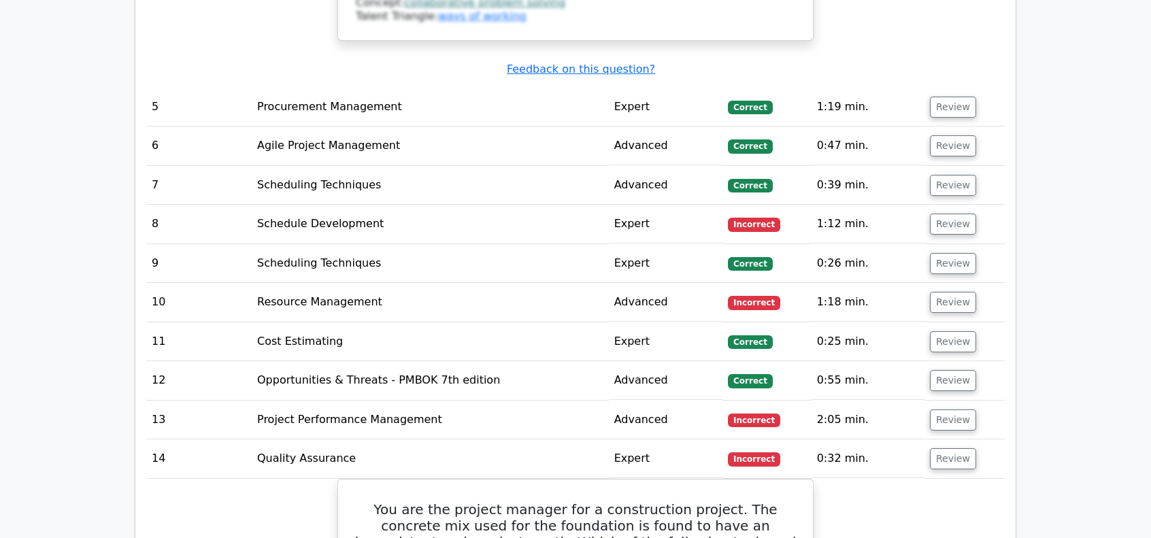
scroll to position [3129, 0]
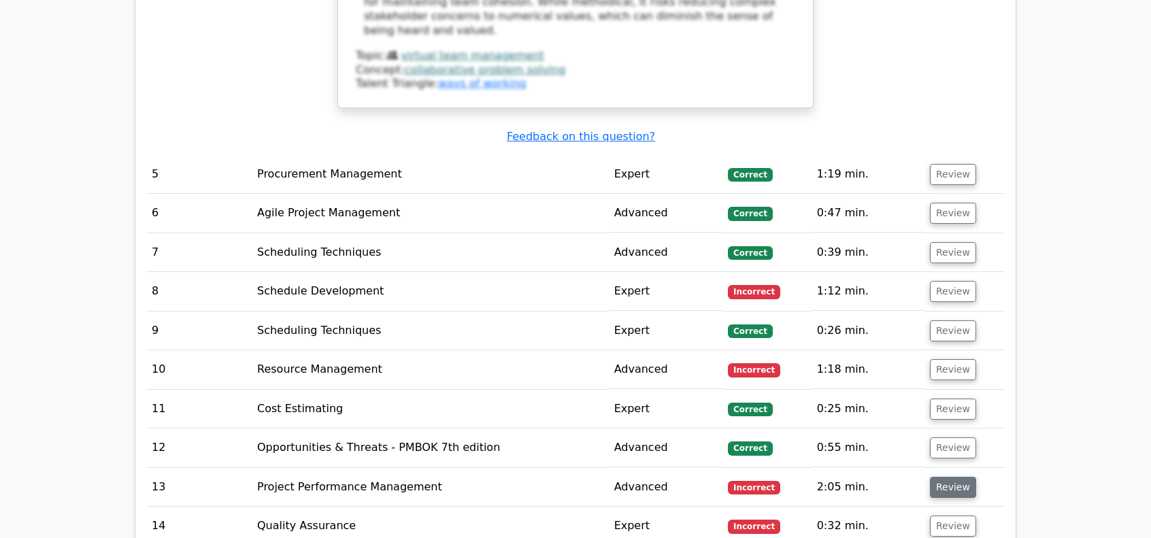
click at [953, 477] on button "Review" at bounding box center [953, 487] width 46 height 21
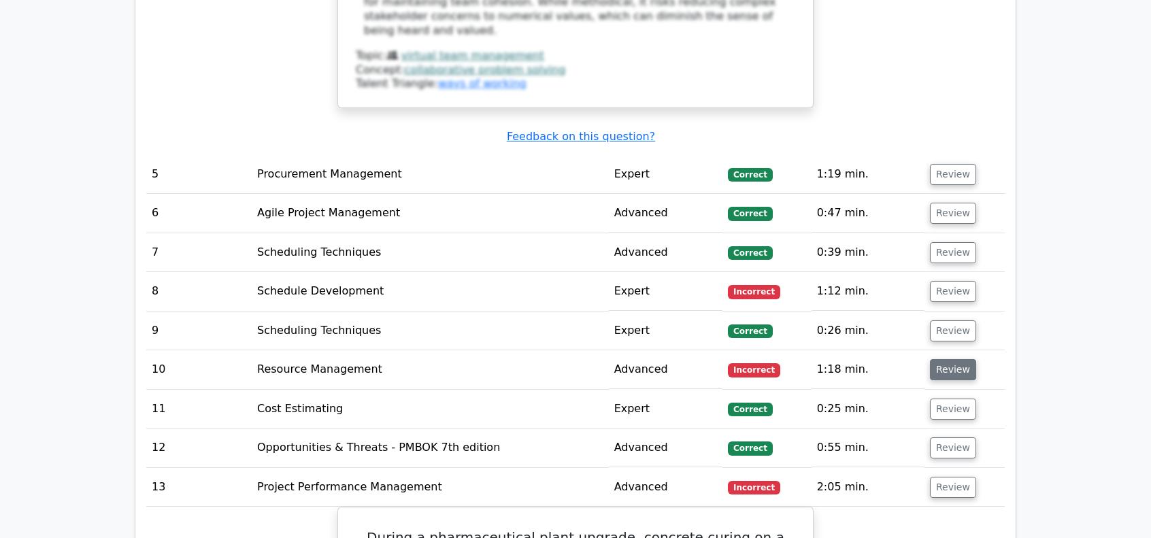
click at [947, 359] on button "Review" at bounding box center [953, 369] width 46 height 21
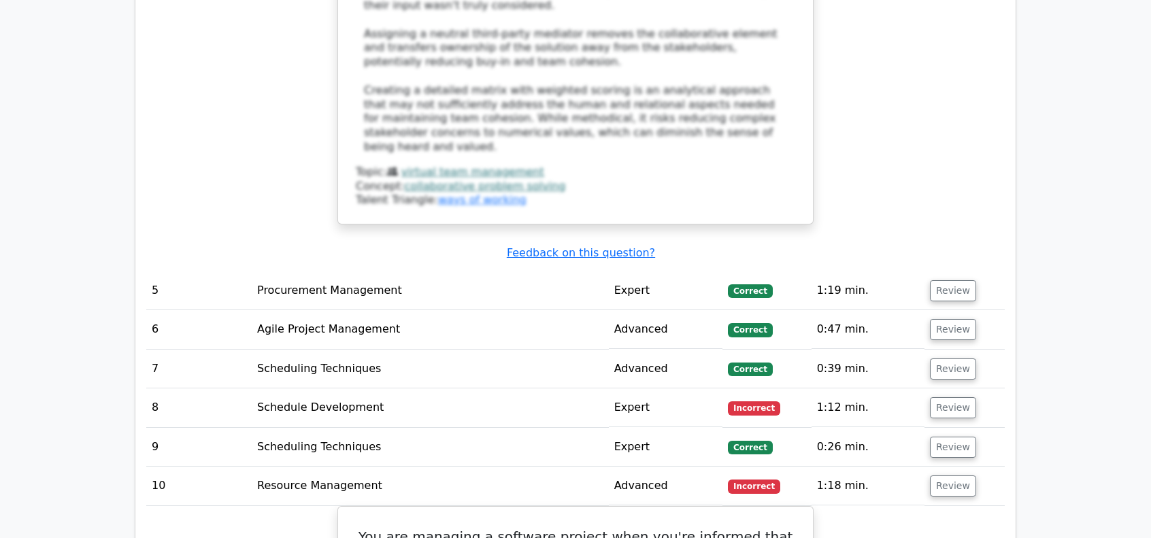
scroll to position [2925, 0]
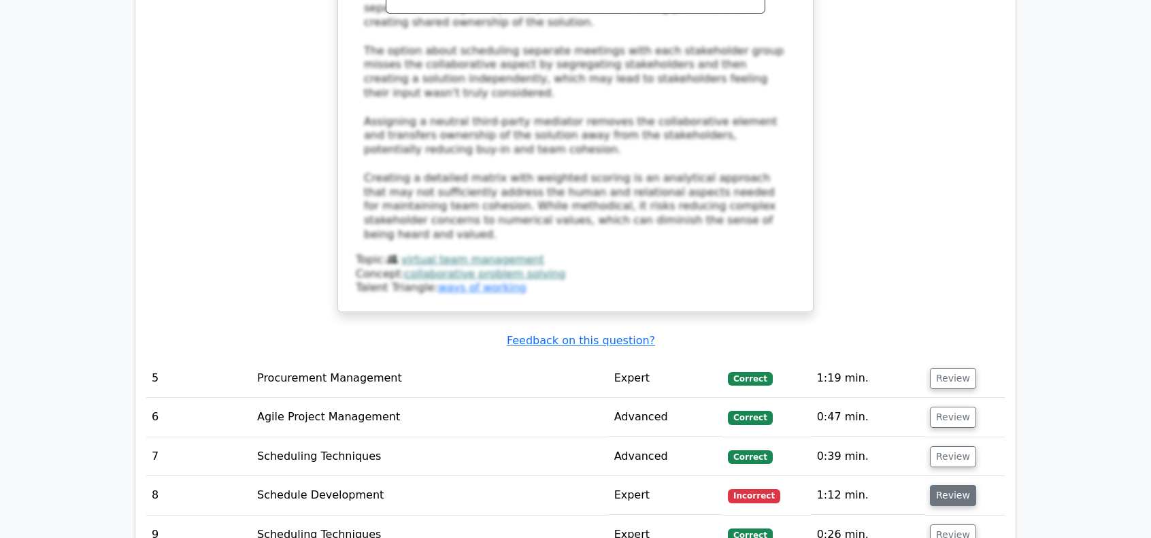
click at [941, 485] on button "Review" at bounding box center [953, 495] width 46 height 21
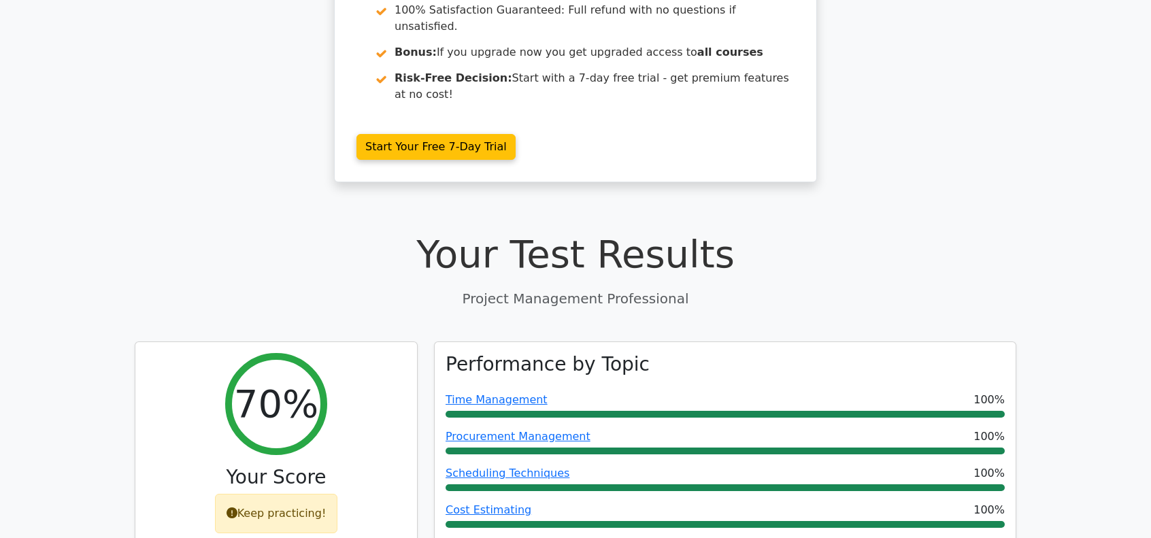
scroll to position [204, 0]
